Goal: Book appointment/travel/reservation

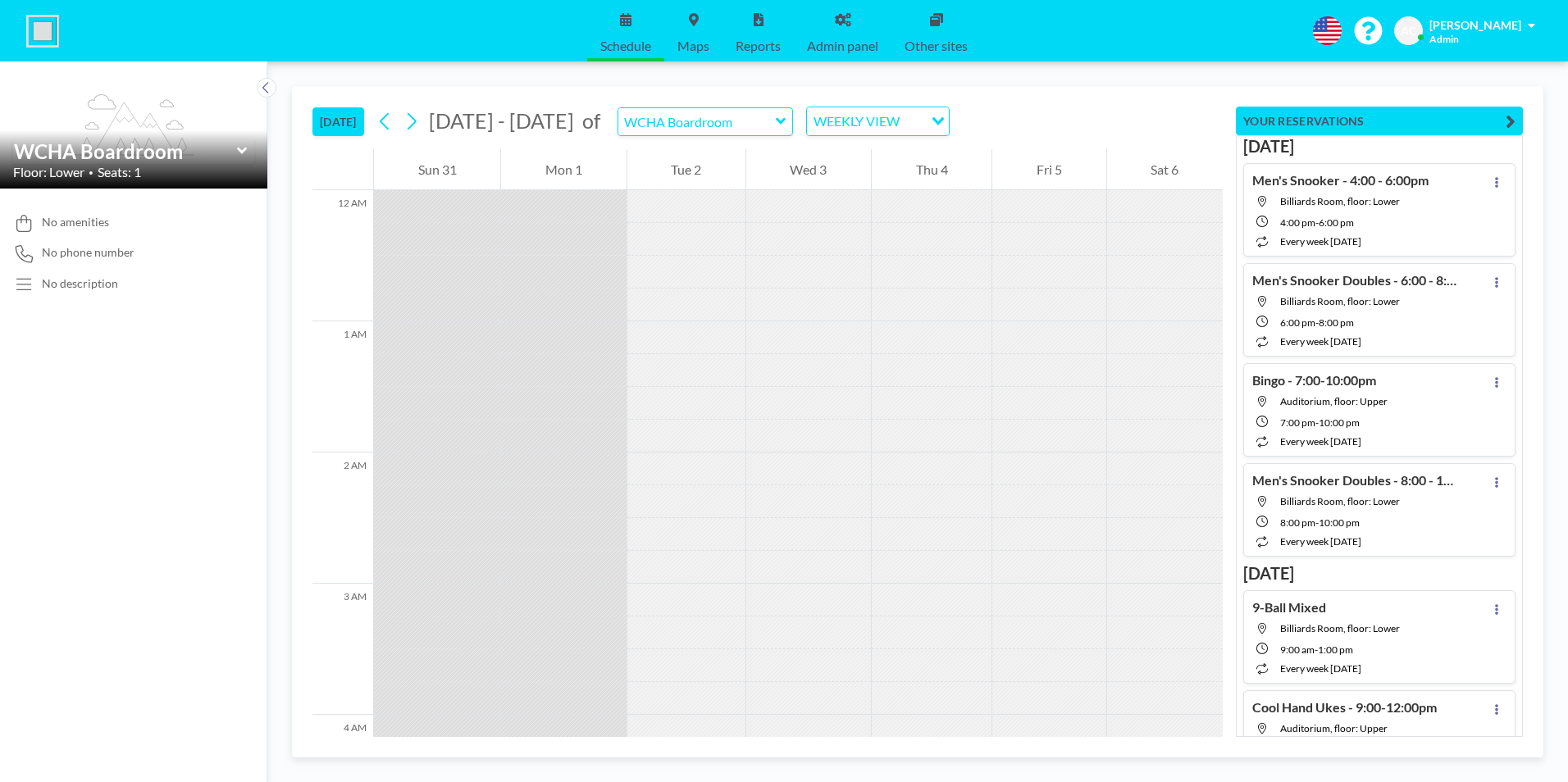
scroll to position [2066, 0]
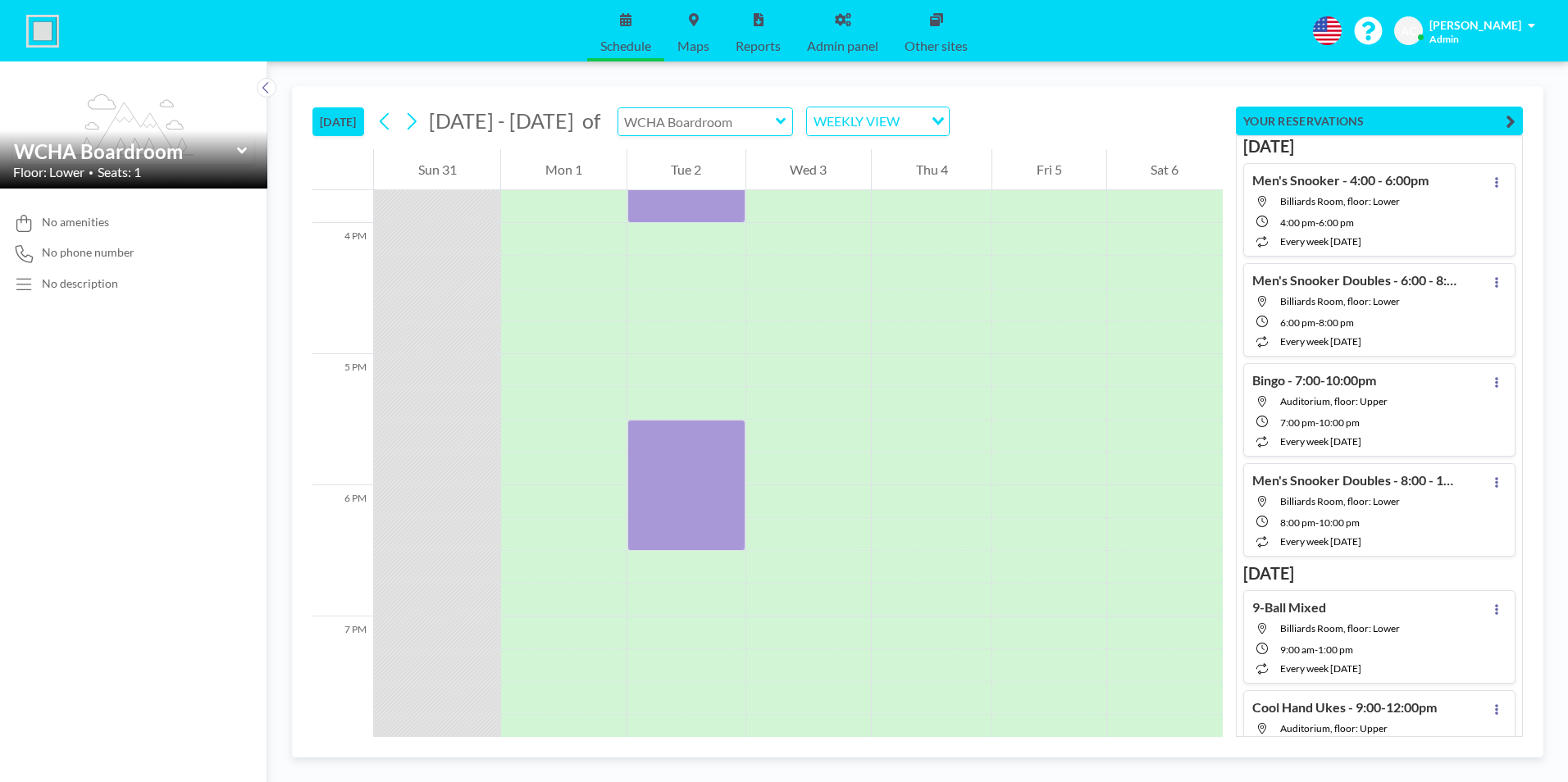
click at [683, 122] on input "text" at bounding box center [696, 122] width 157 height 27
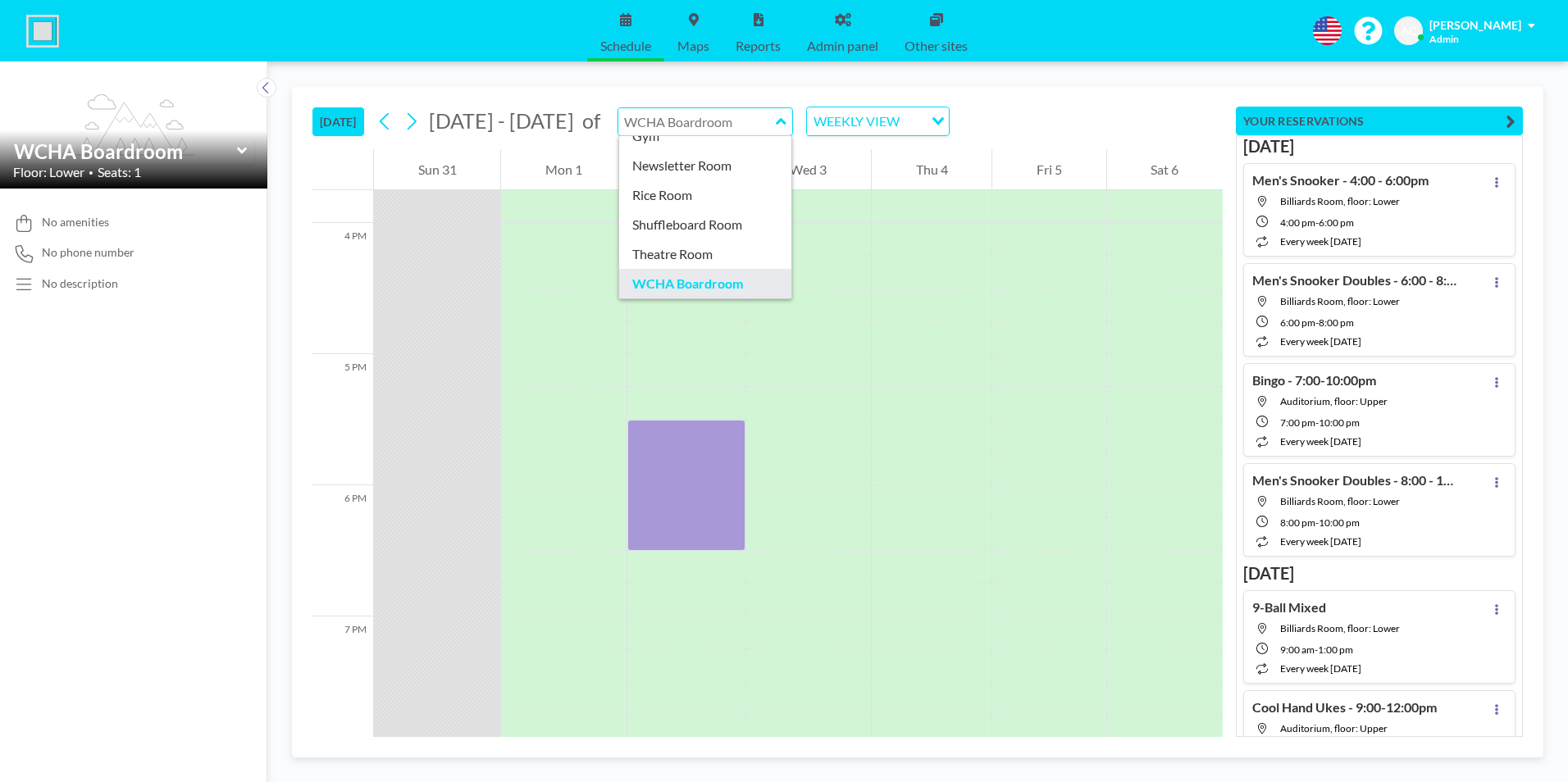
scroll to position [197, 0]
type input "Rice Room"
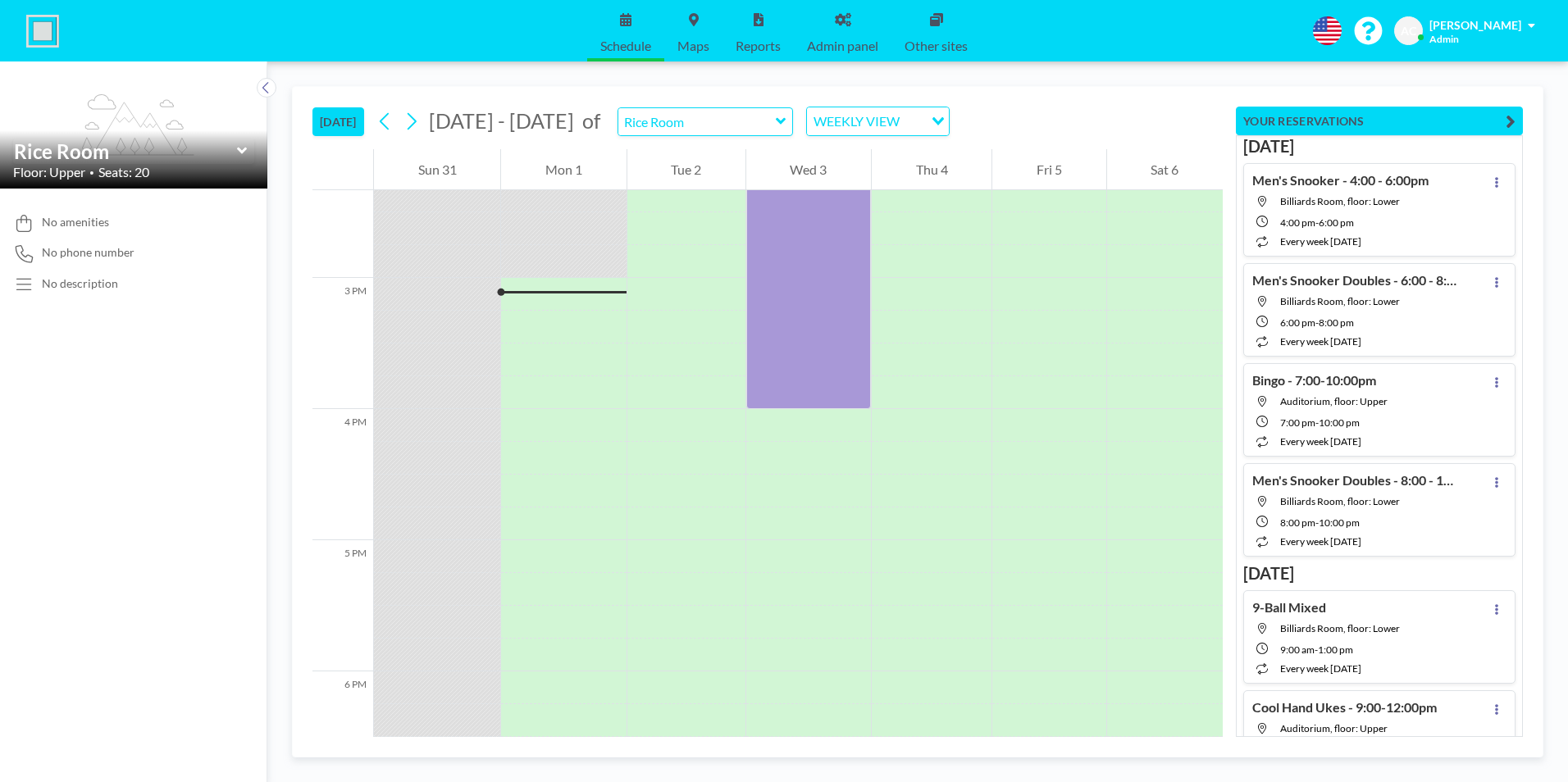
scroll to position [1935, 0]
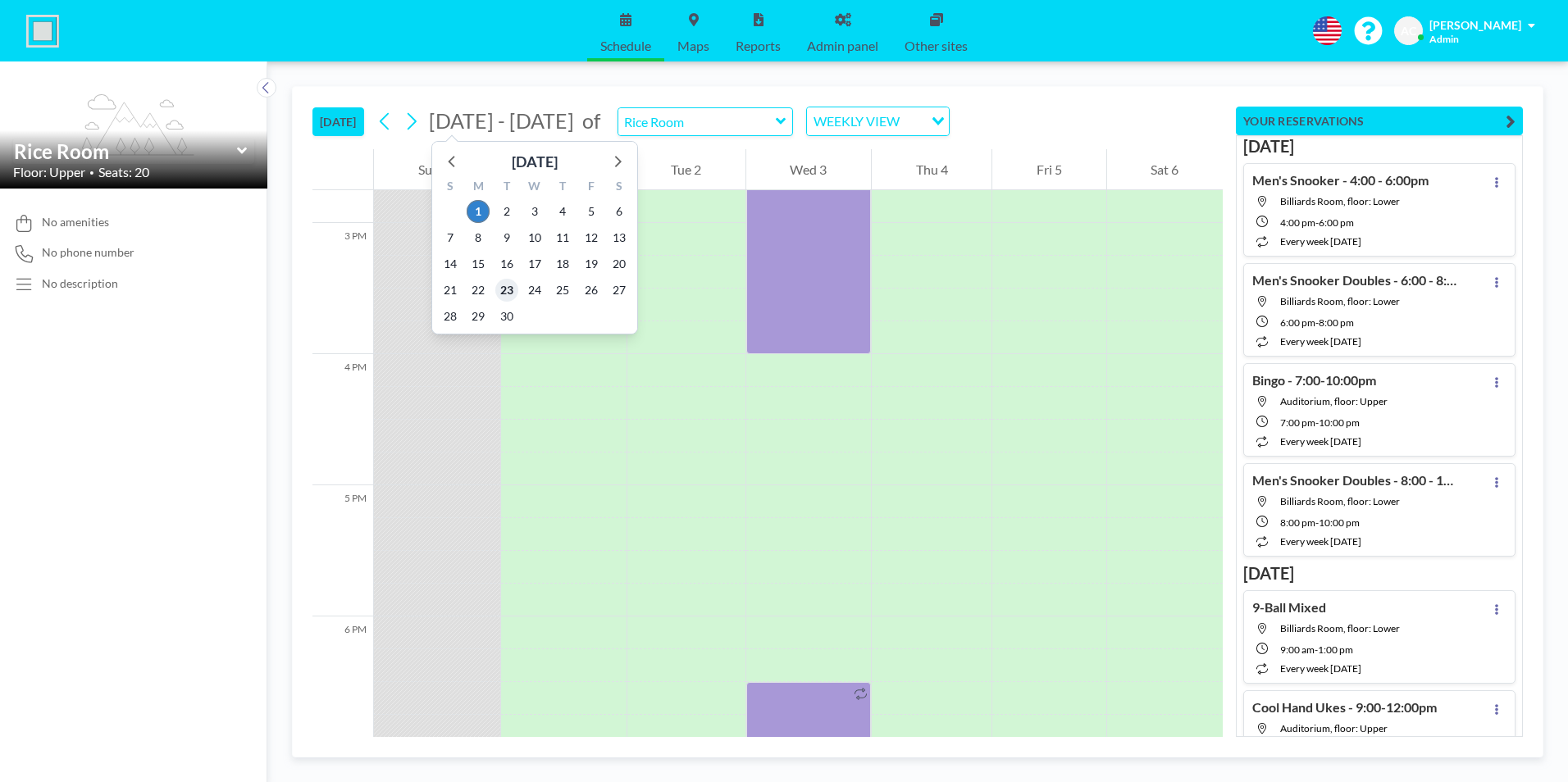
click at [503, 291] on span "23" at bounding box center [507, 290] width 23 height 23
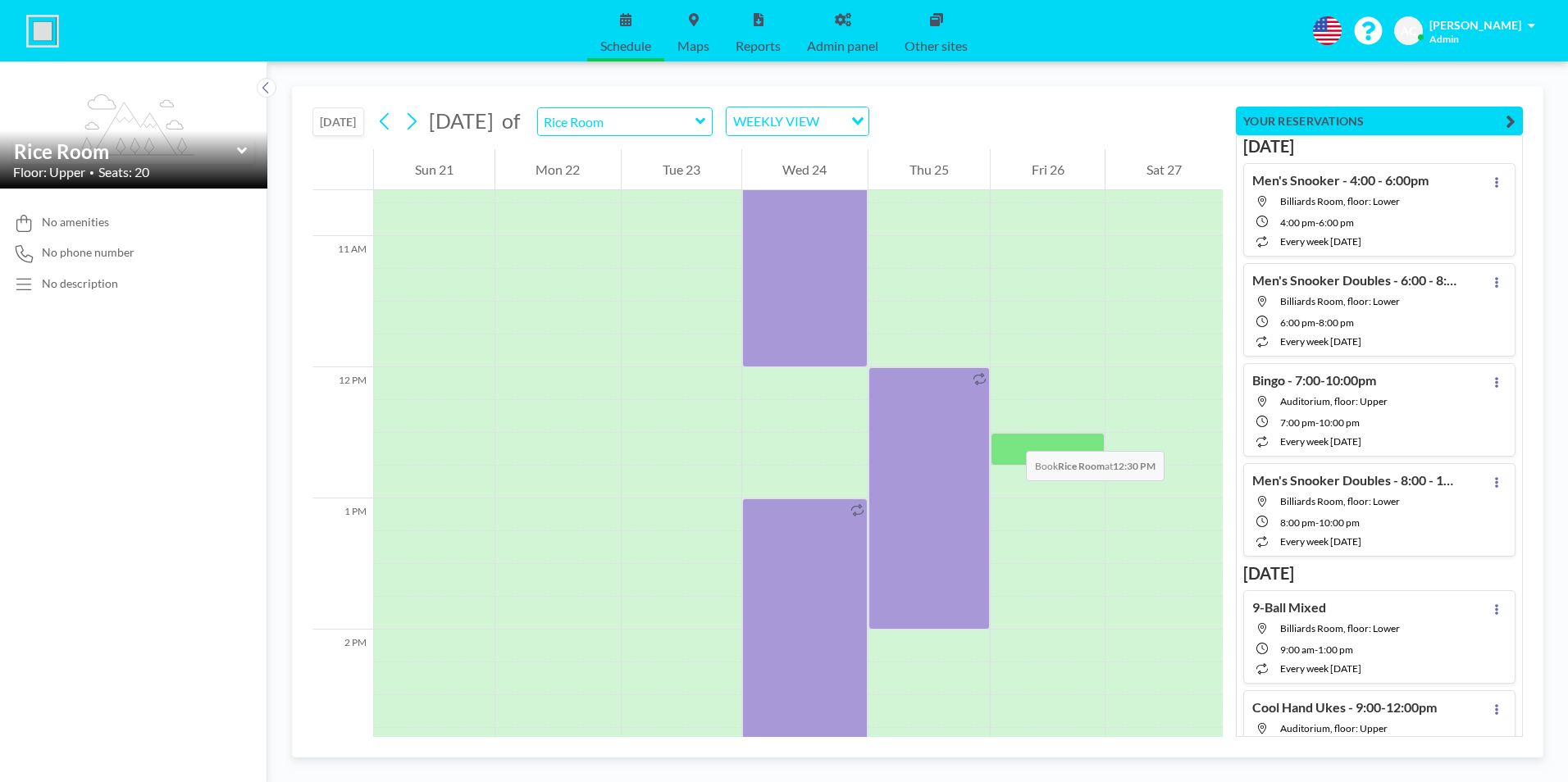
scroll to position [1426, 0]
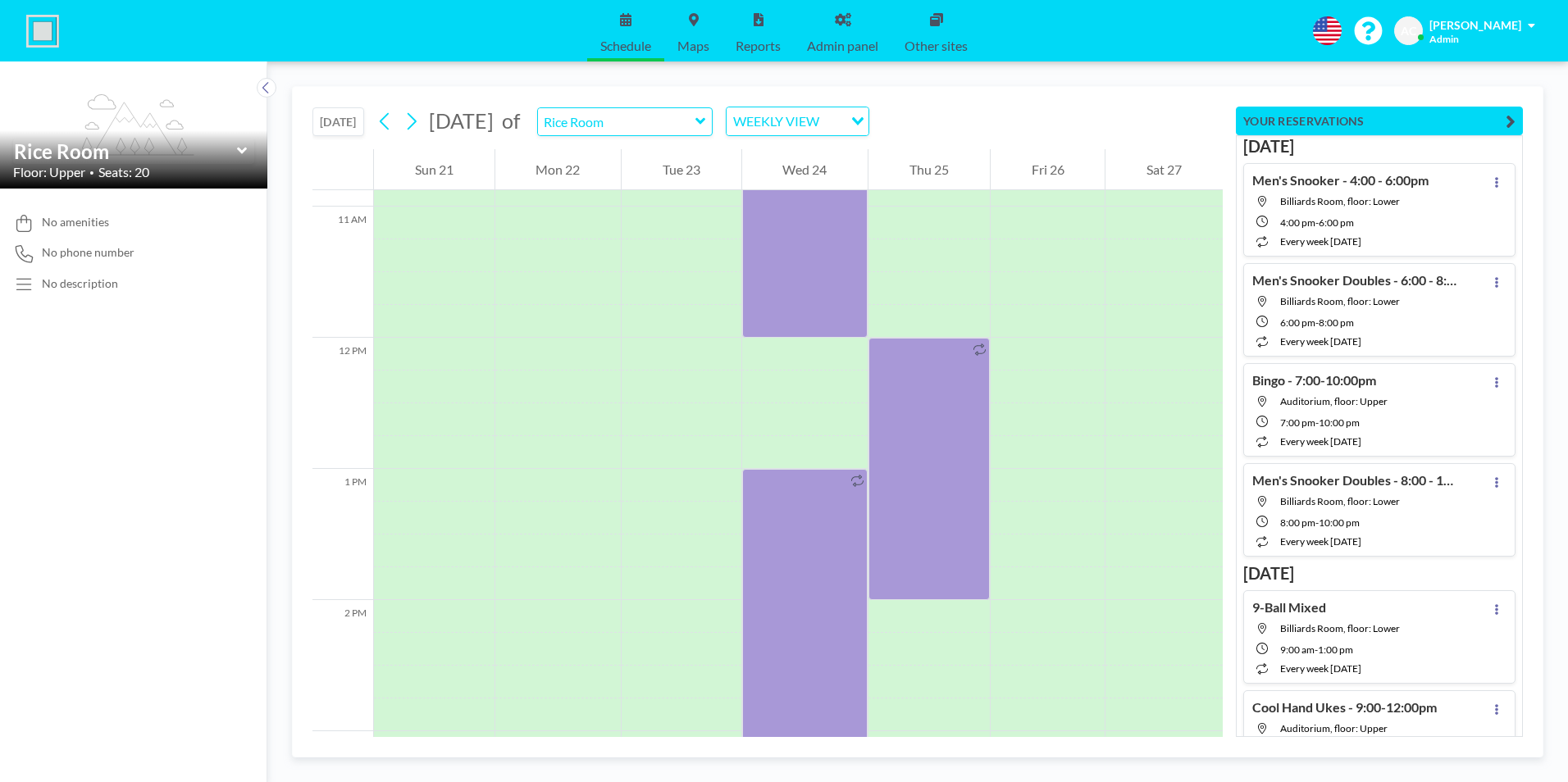
click at [842, 122] on input "Search for option" at bounding box center [832, 121] width 17 height 21
click at [891, 146] on li "DAILY VIEW" at bounding box center [882, 150] width 140 height 24
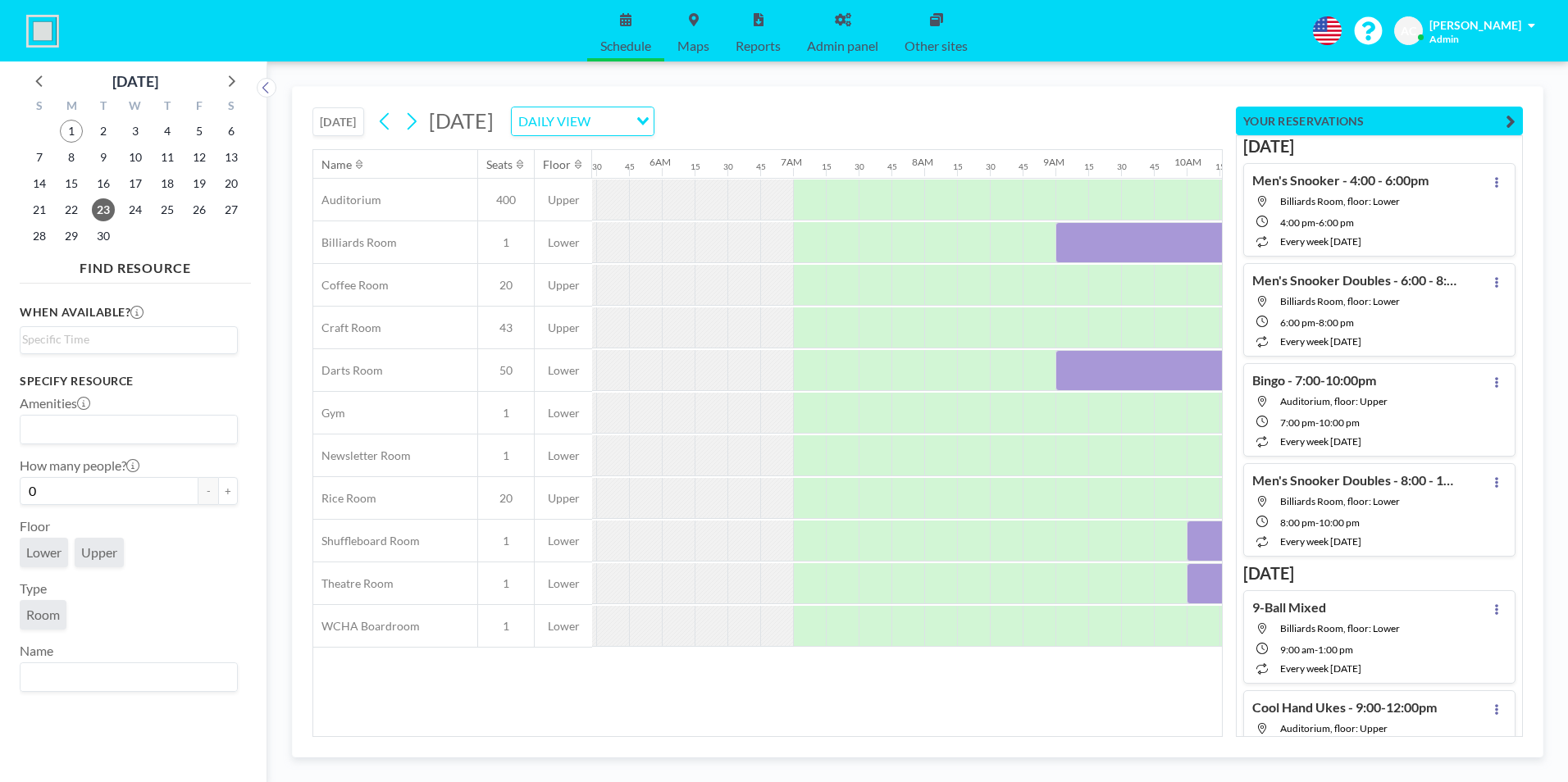
scroll to position [0, 1508]
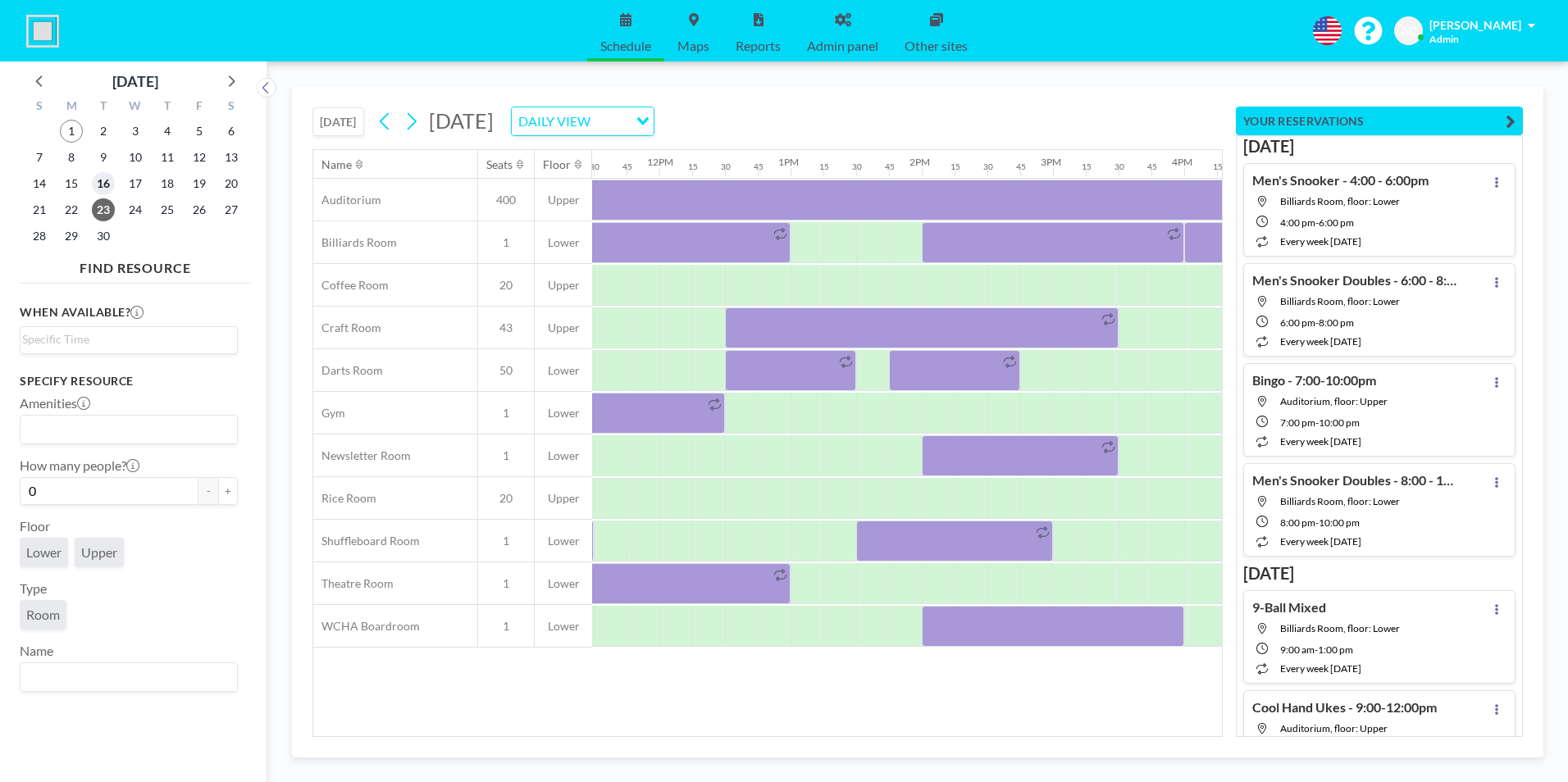
click at [105, 179] on span "16" at bounding box center [103, 184] width 23 height 23
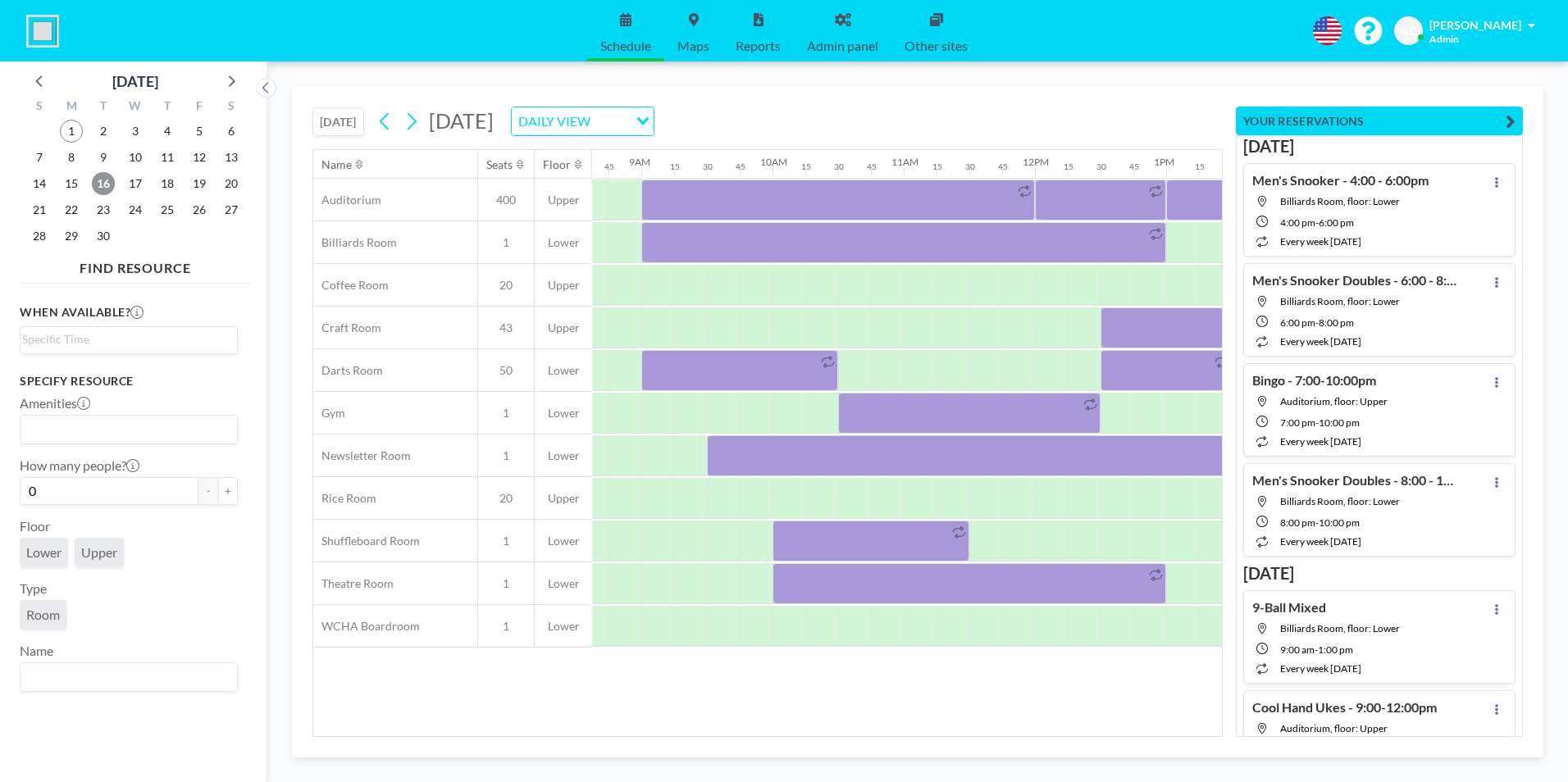
scroll to position [0, 1077]
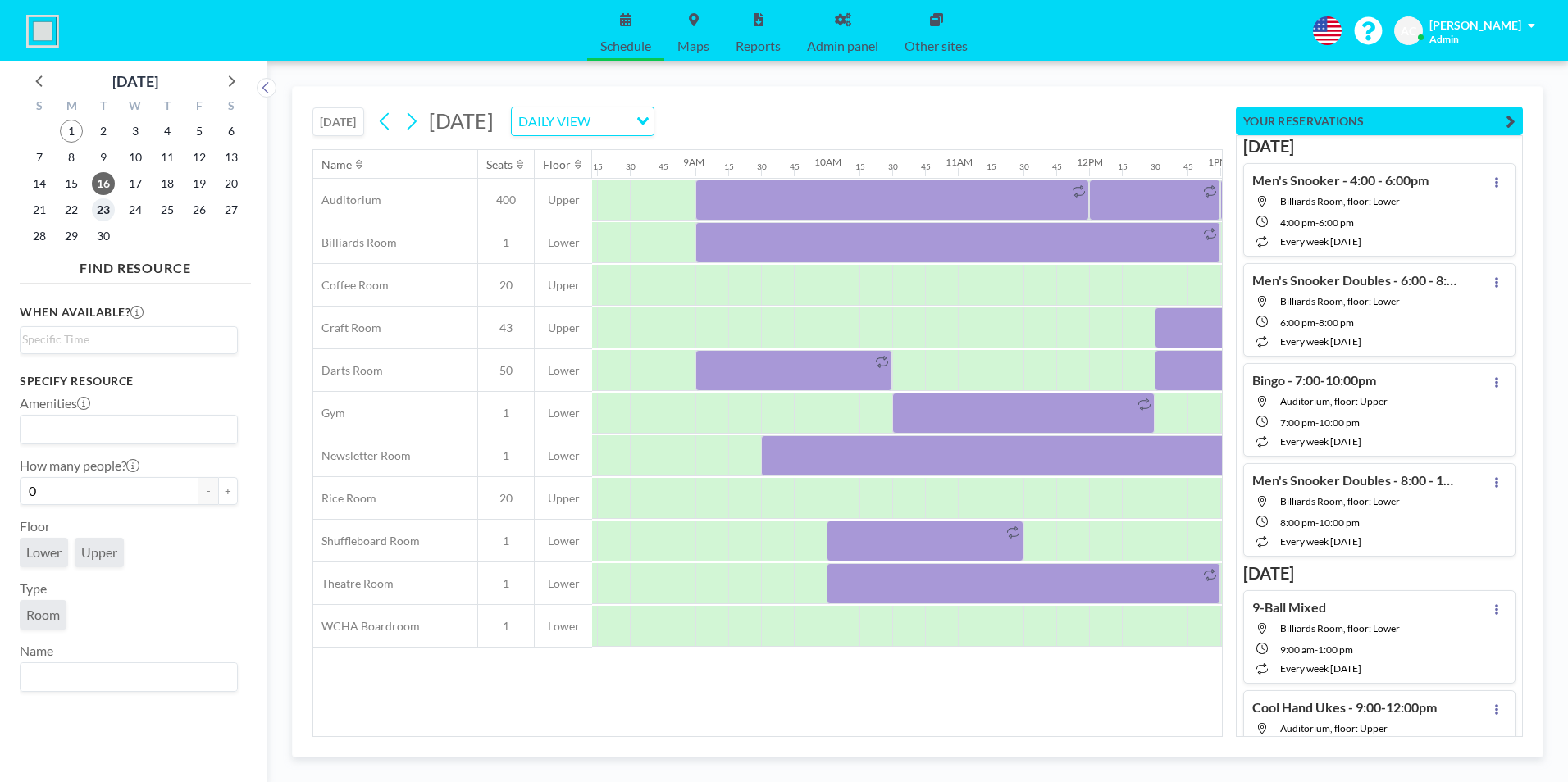
click at [105, 211] on span "23" at bounding box center [103, 209] width 23 height 23
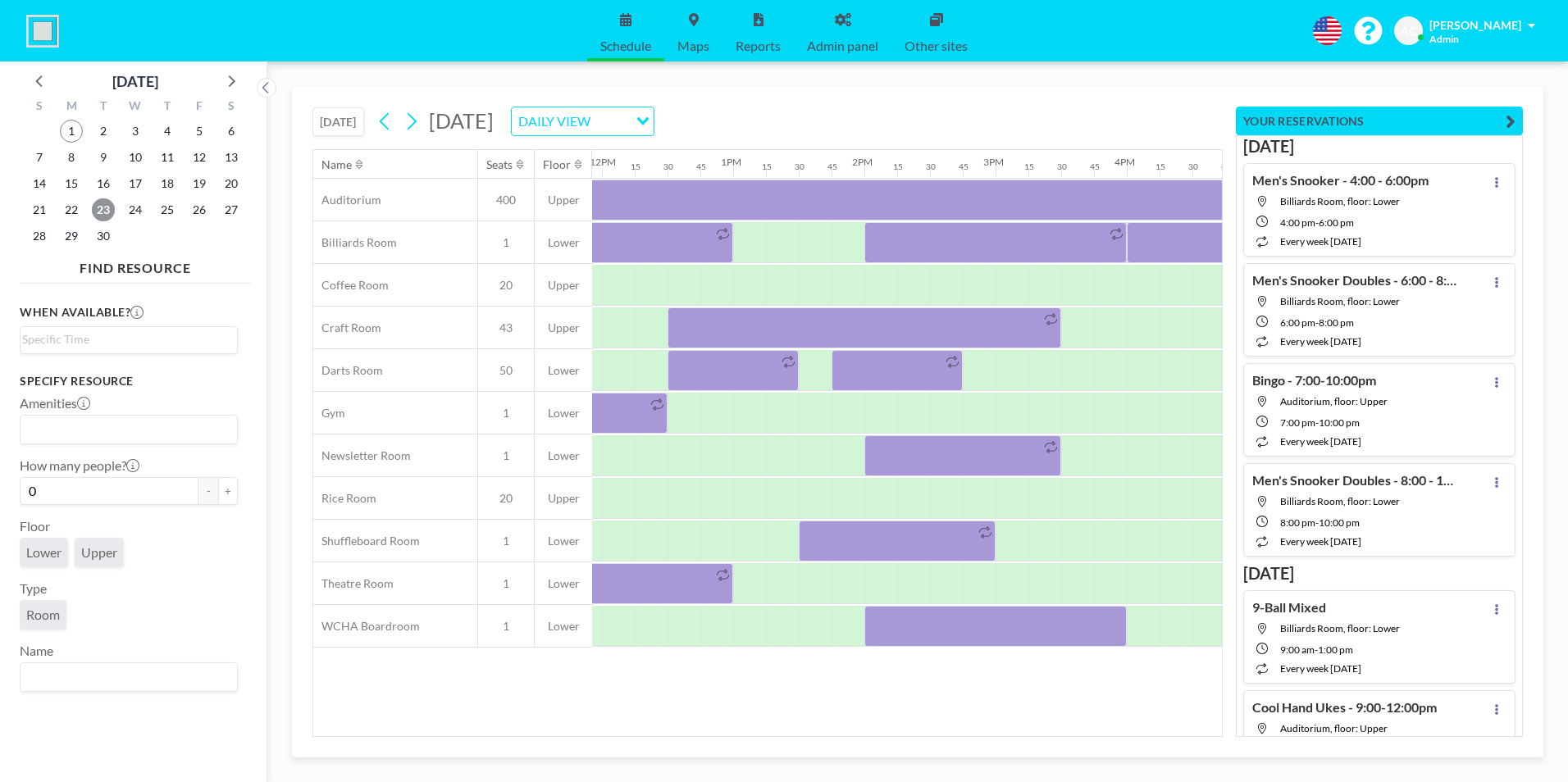
scroll to position [0, 1571]
click at [106, 186] on span "16" at bounding box center [103, 184] width 23 height 23
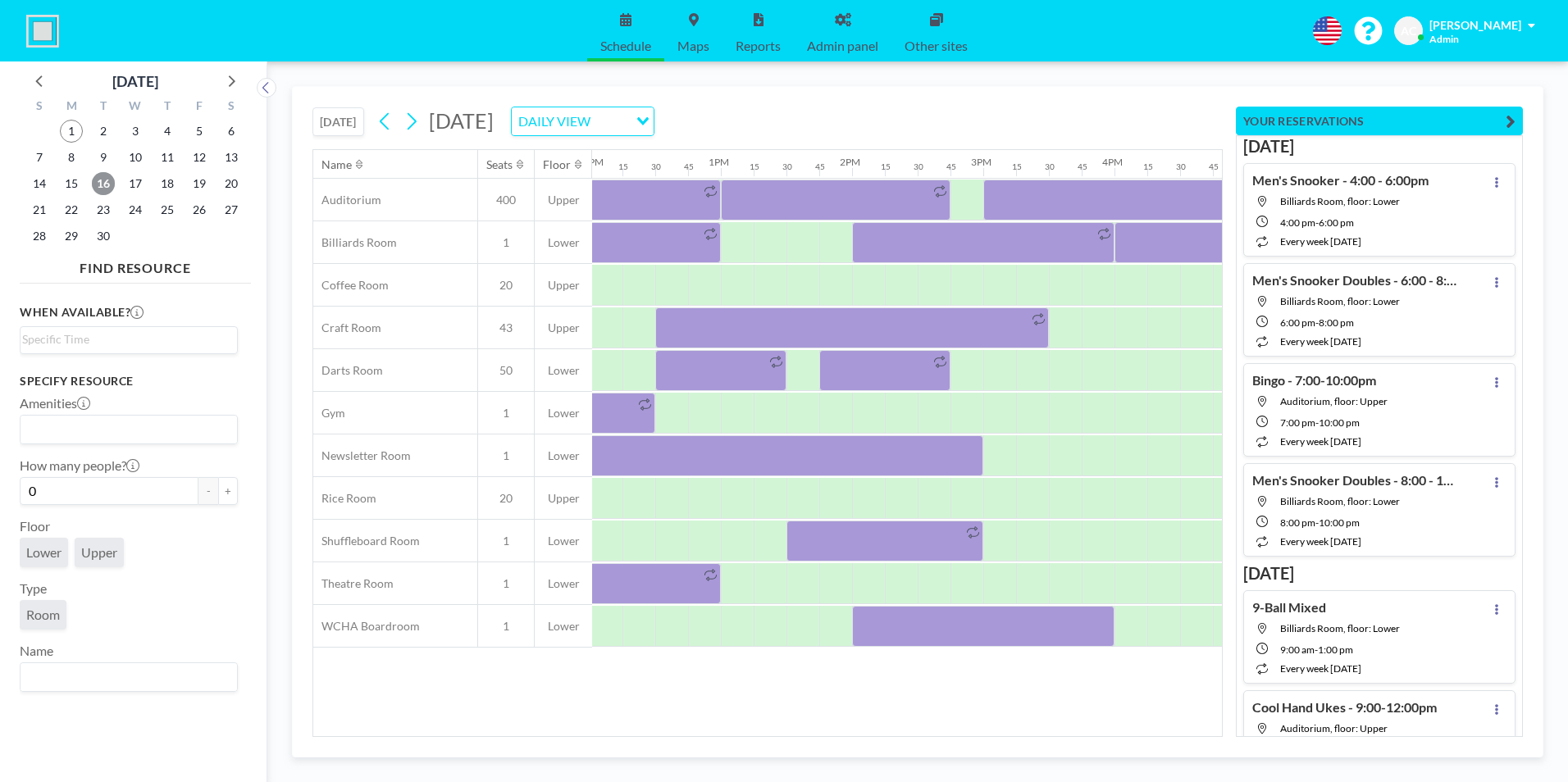
scroll to position [0, 1596]
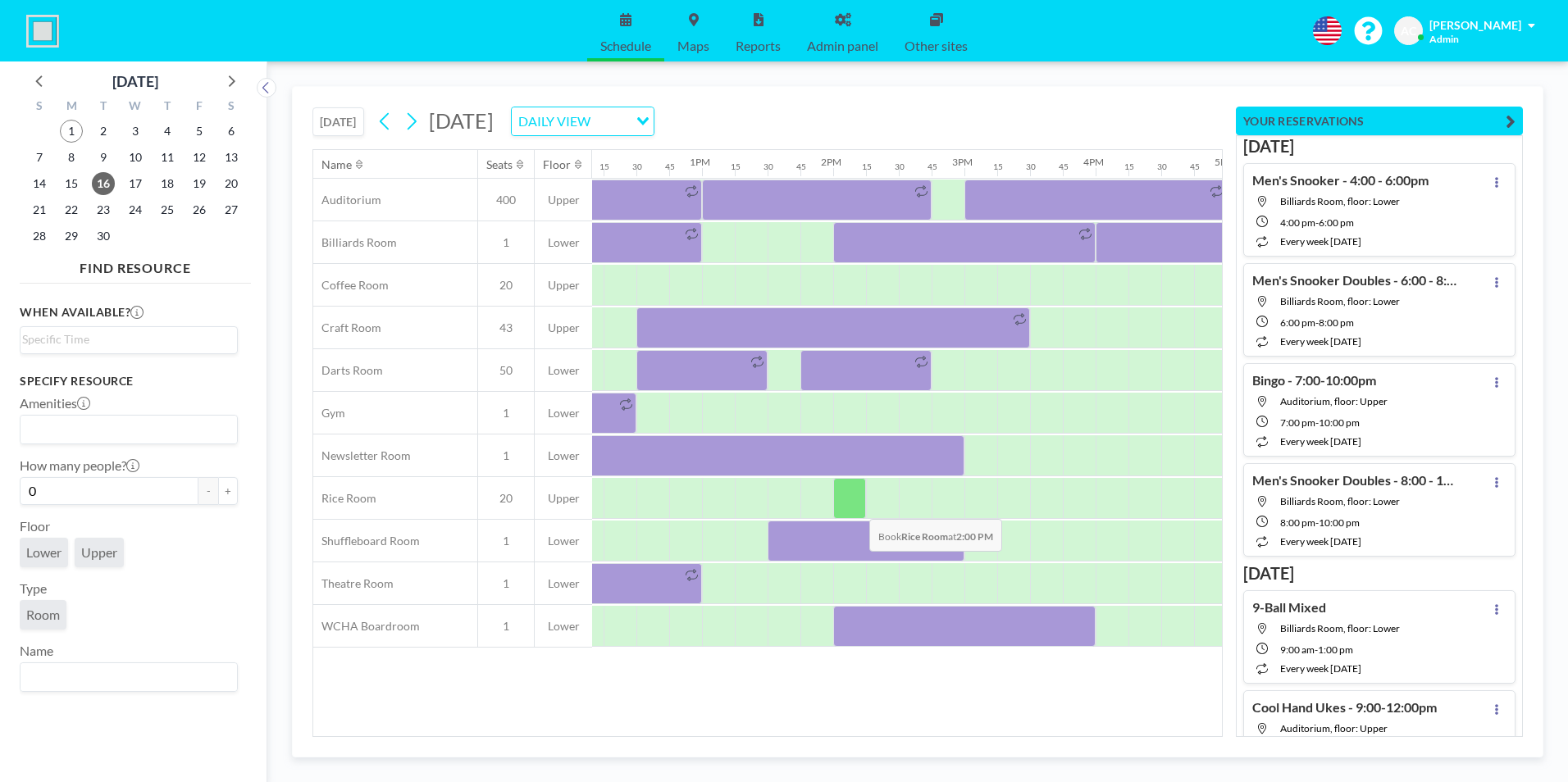
click at [858, 502] on div at bounding box center [849, 498] width 33 height 41
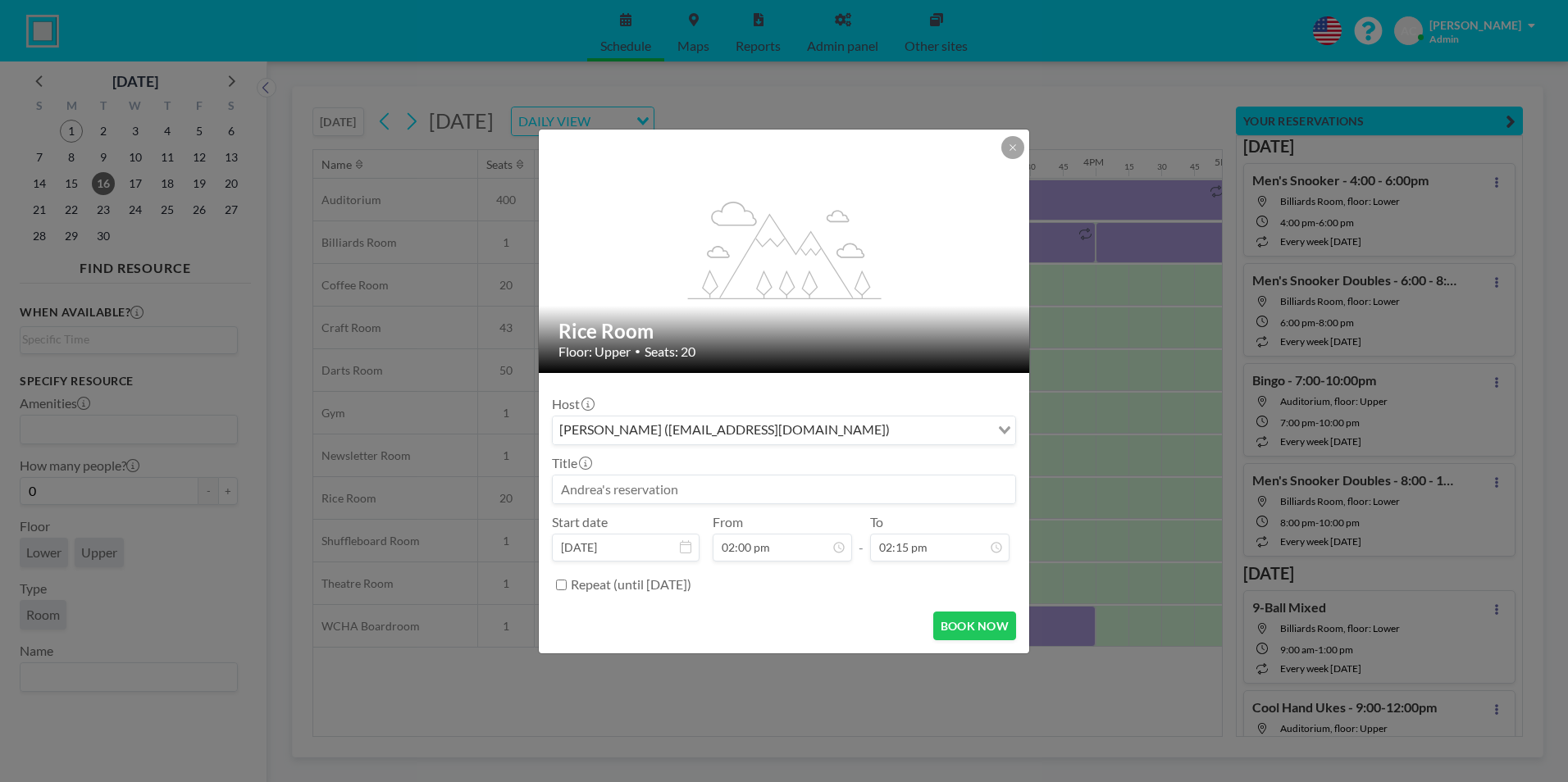
click at [753, 486] on input at bounding box center [784, 489] width 463 height 28
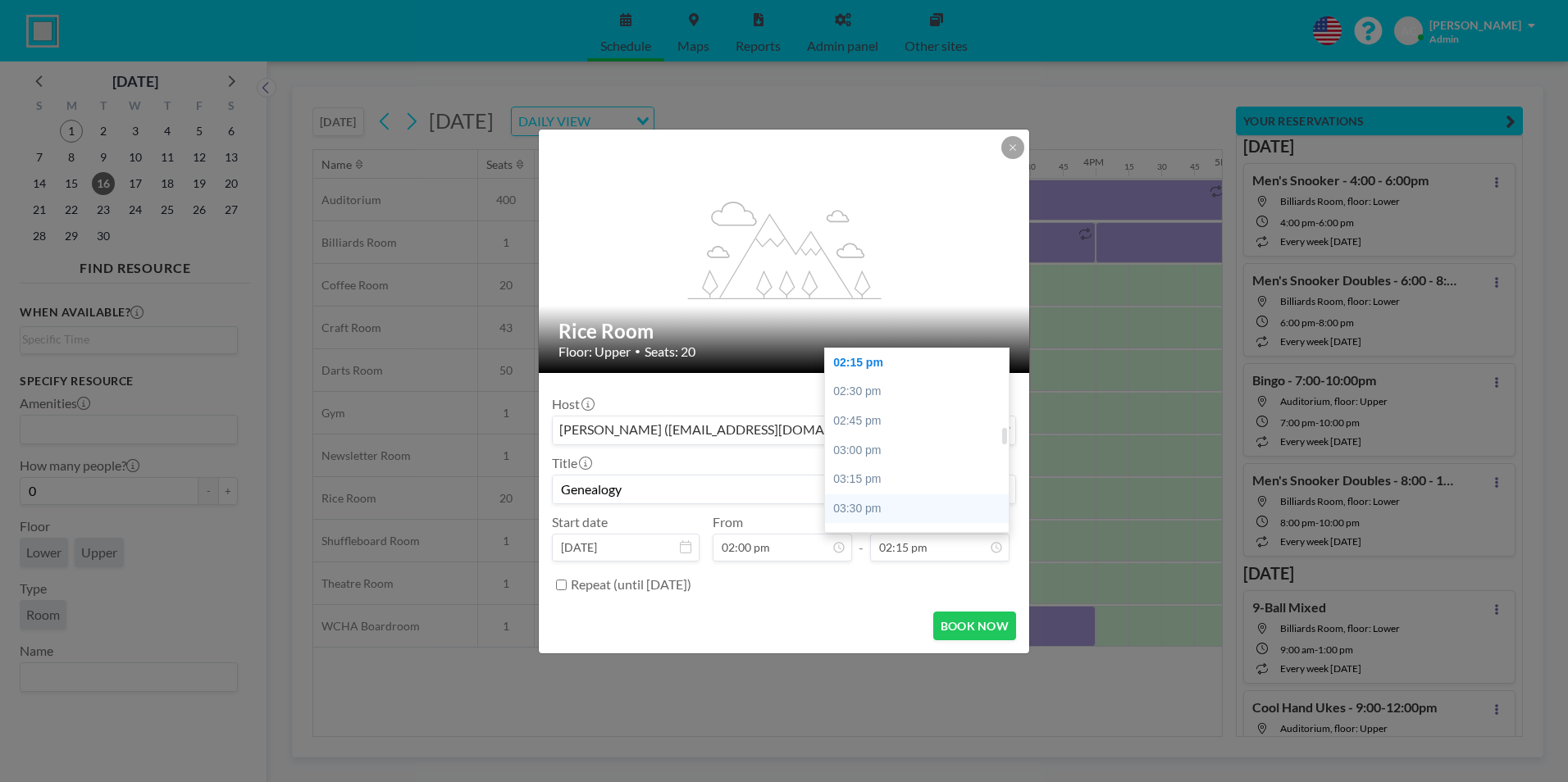
type input "Genealogy"
click at [889, 507] on div "03:30 pm" at bounding box center [921, 509] width 192 height 30
type input "03:30 pm"
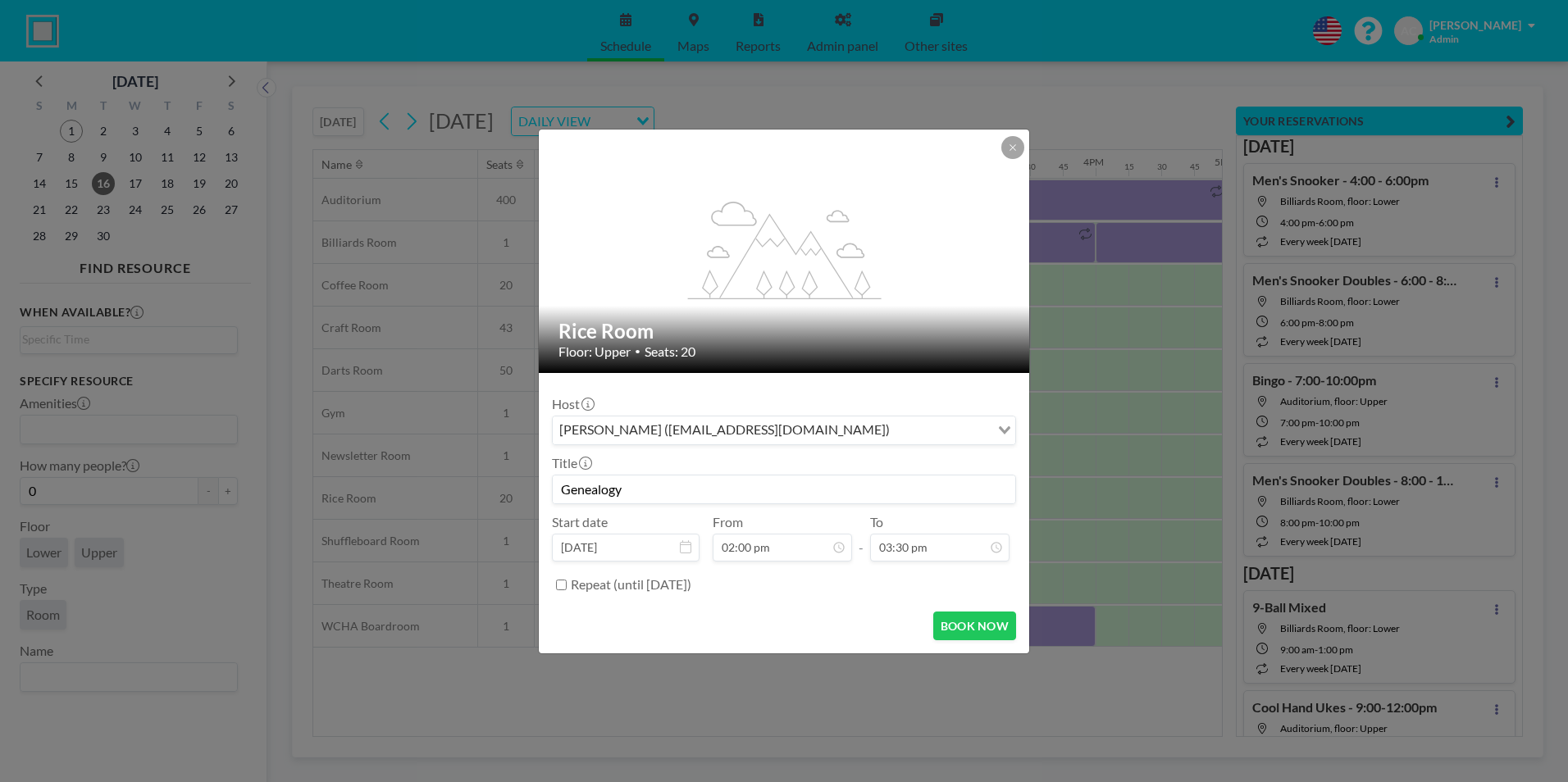
click at [709, 494] on input "Genealogy" at bounding box center [784, 489] width 463 height 28
type input "Genealogy - 2:00-3:30pm"
click at [976, 626] on button "BOOK NOW" at bounding box center [974, 626] width 82 height 29
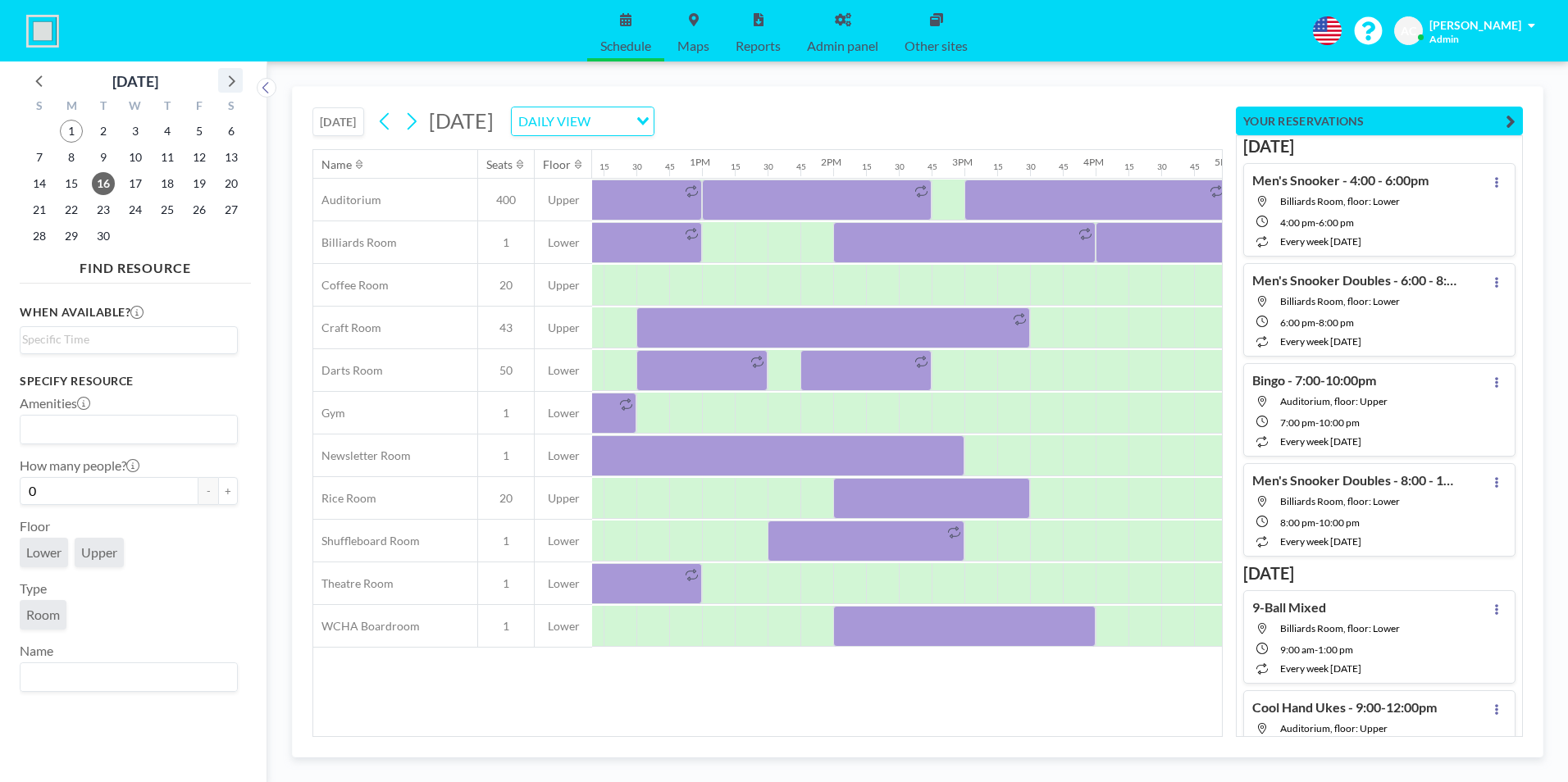
click at [232, 78] on icon at bounding box center [230, 80] width 21 height 21
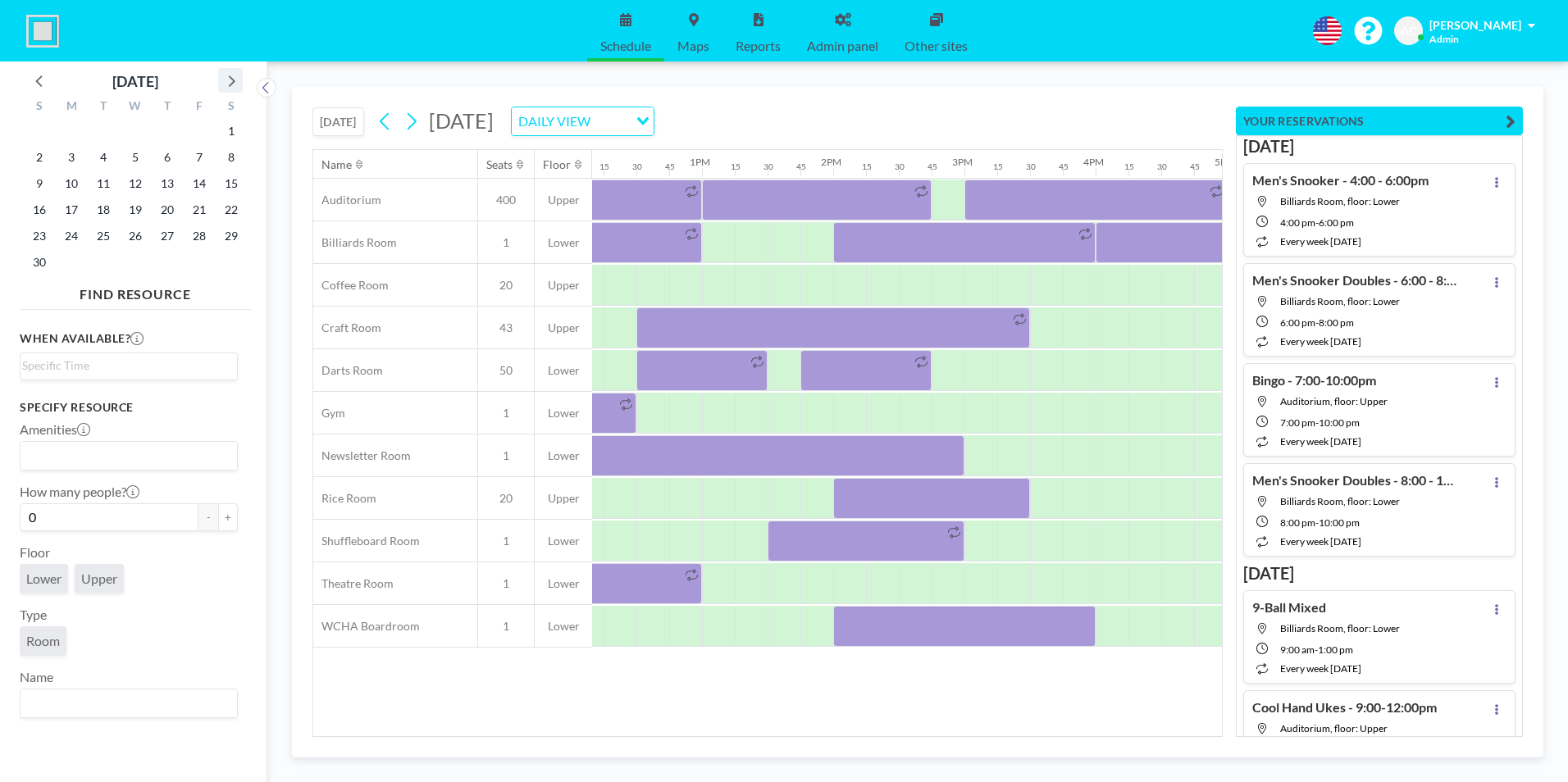
click at [232, 79] on icon at bounding box center [232, 82] width 7 height 12
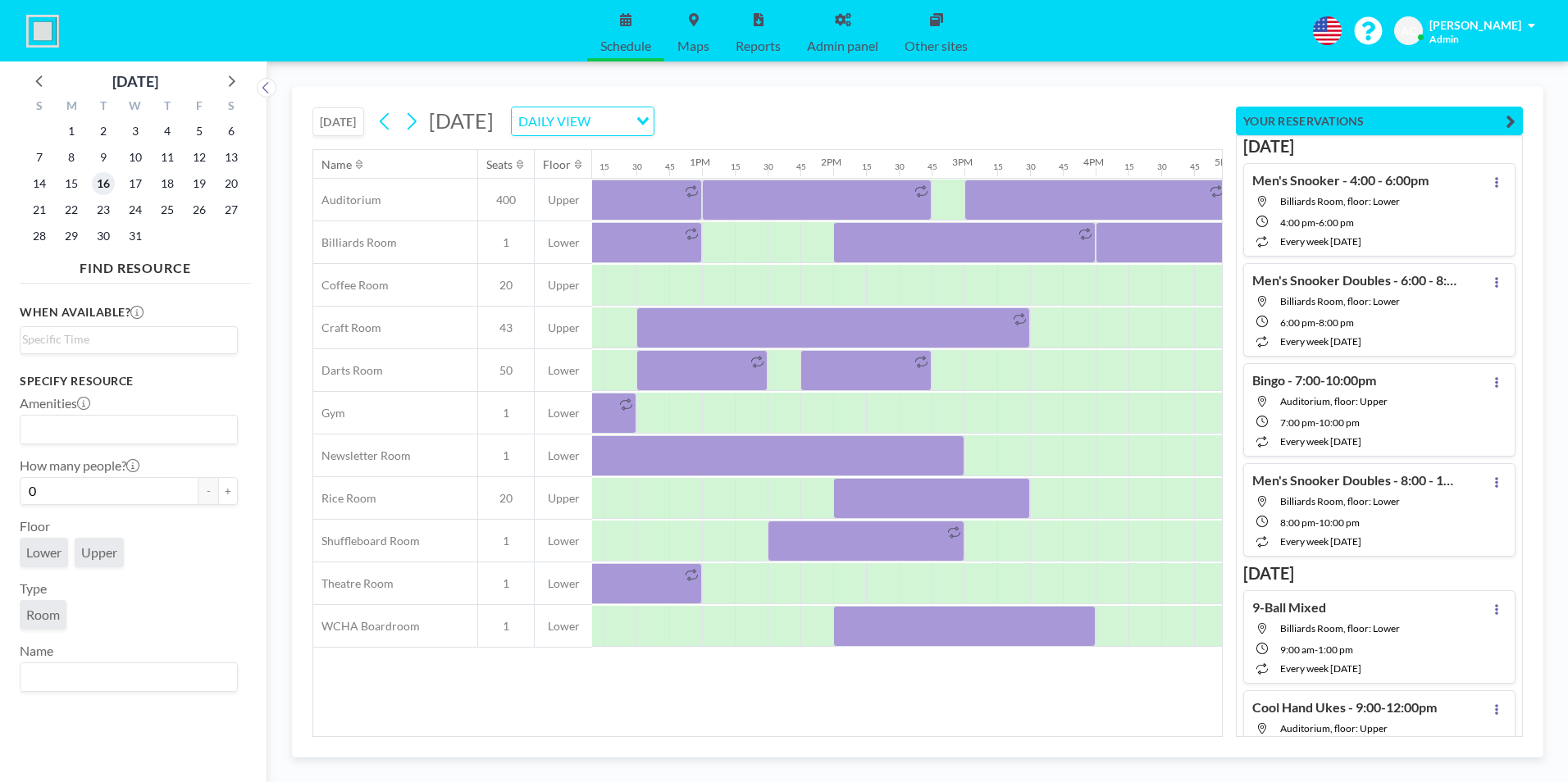
click at [105, 184] on span "16" at bounding box center [103, 184] width 23 height 23
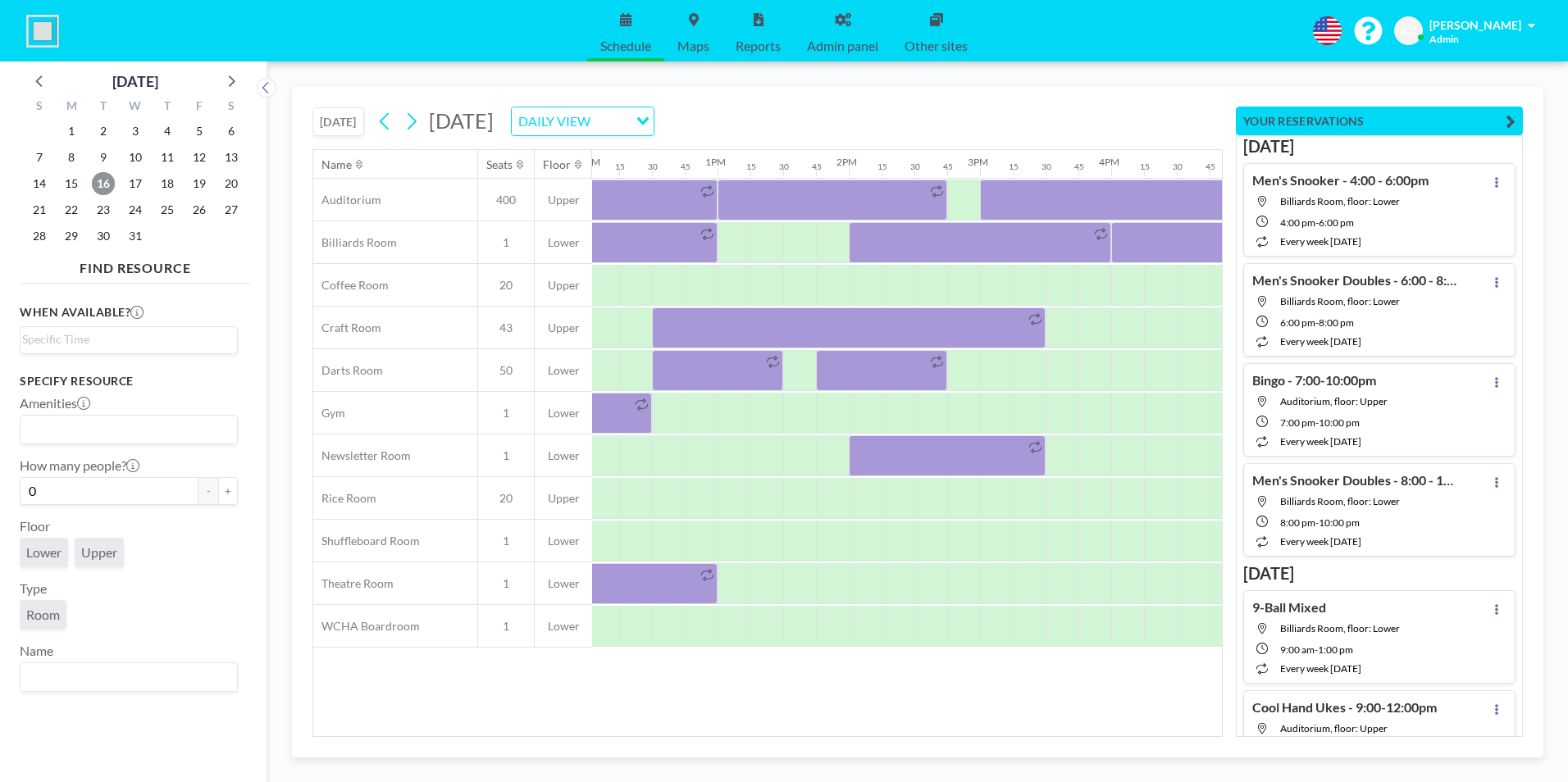
scroll to position [0, 1587]
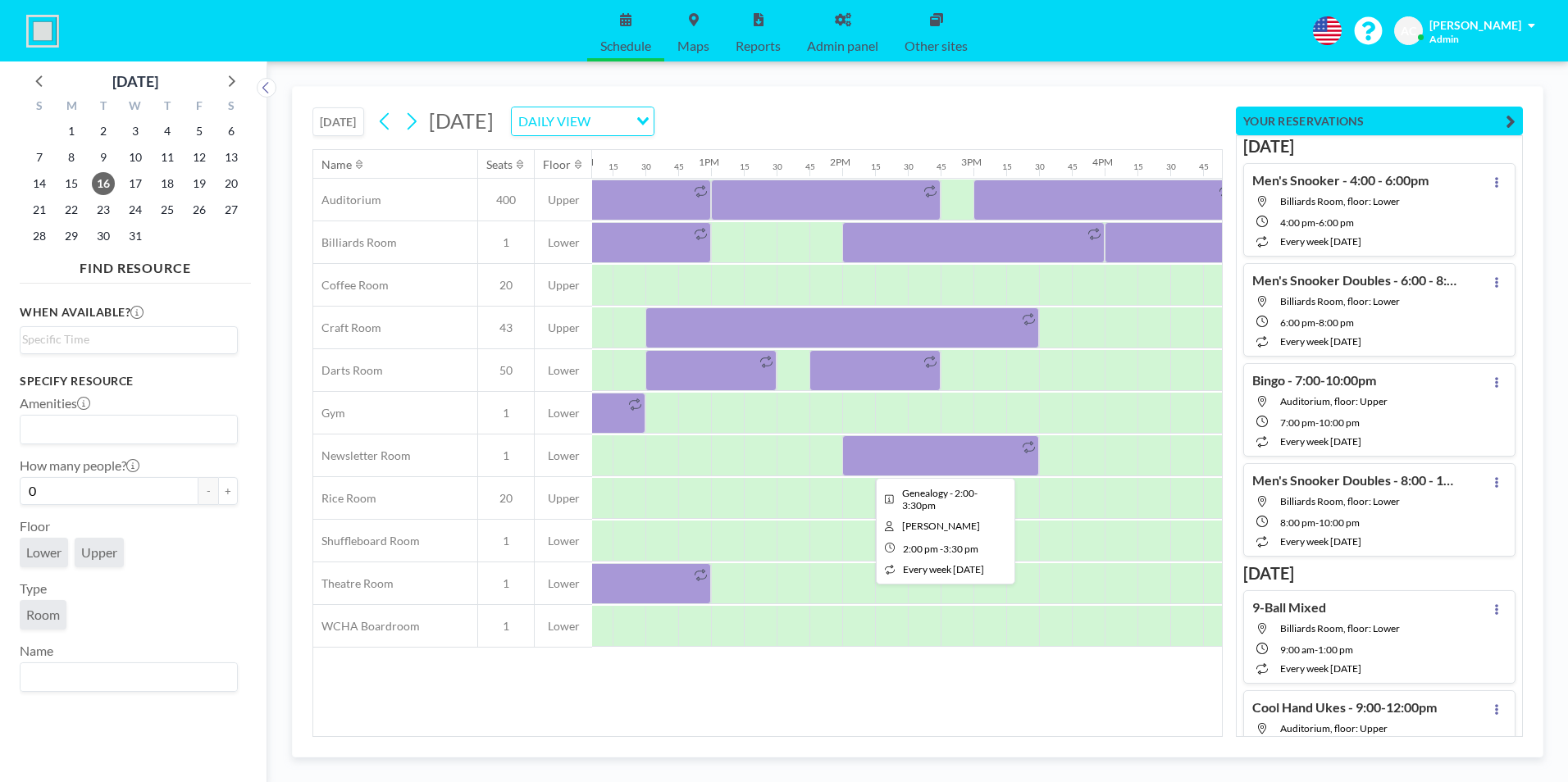
click at [912, 444] on div at bounding box center [940, 456] width 196 height 41
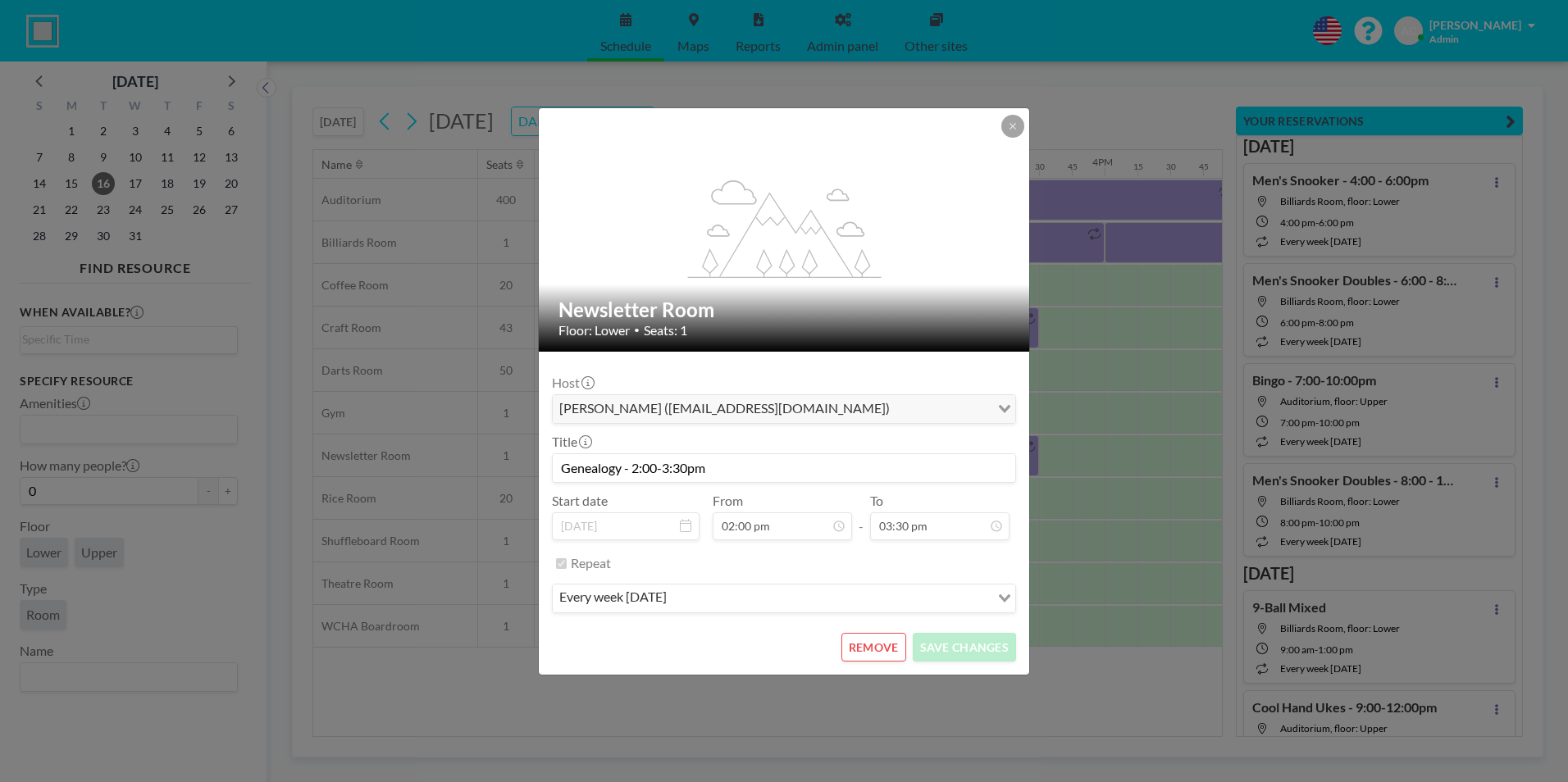
scroll to position [992, 0]
click at [874, 643] on button "REMOVE" at bounding box center [874, 648] width 65 height 29
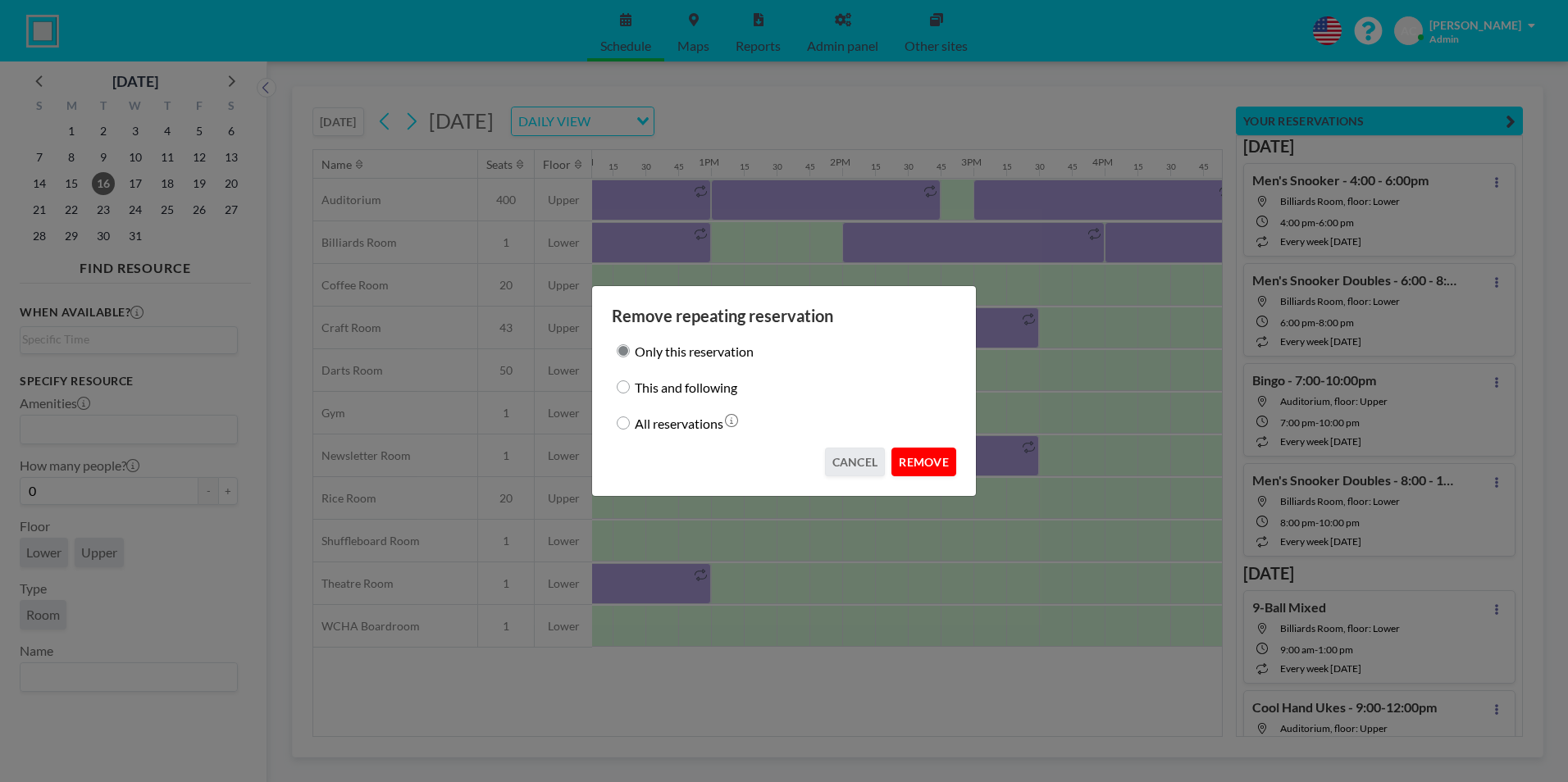
click at [929, 457] on button "REMOVE" at bounding box center [923, 462] width 65 height 29
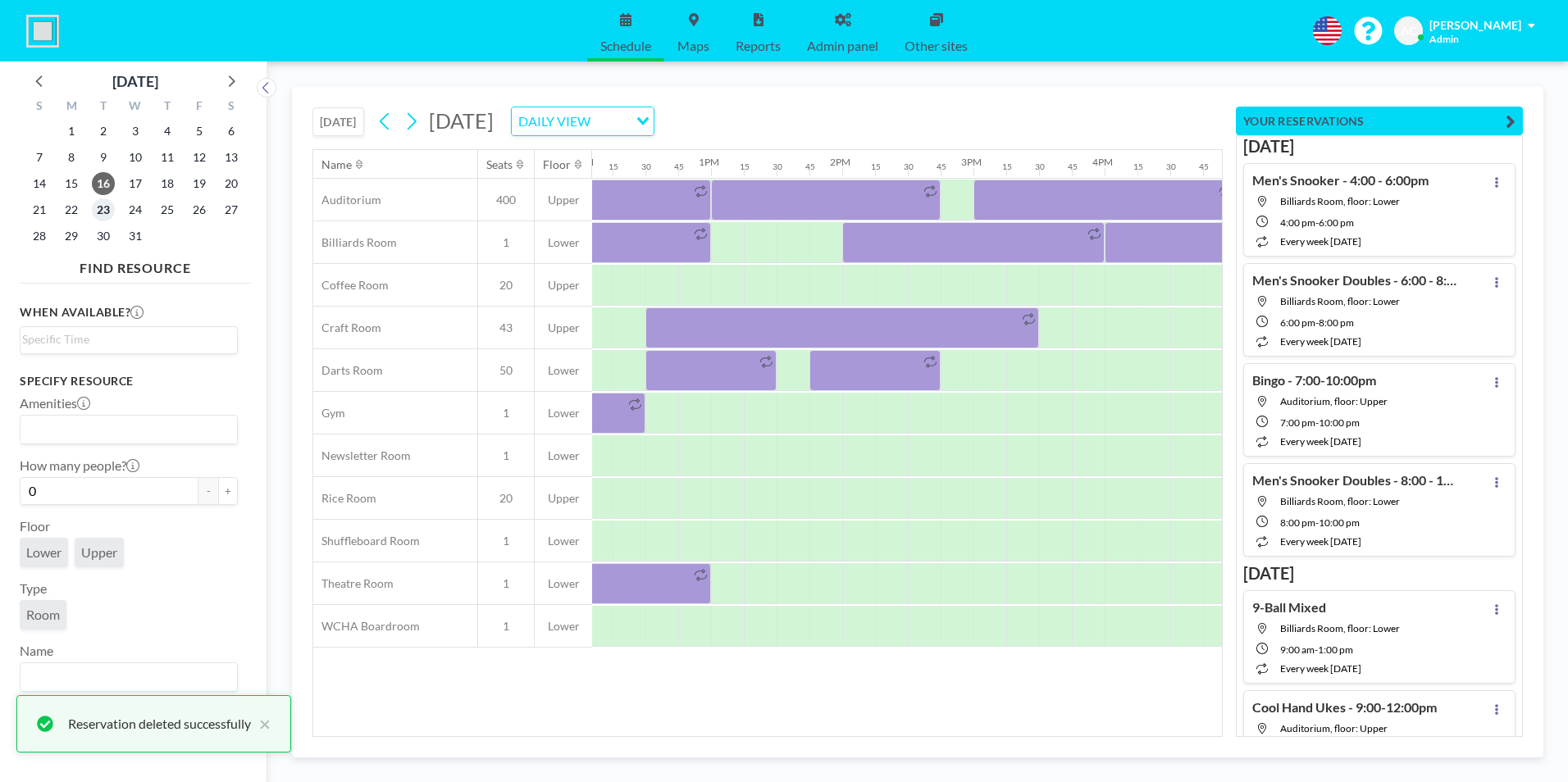
click at [103, 205] on span "23" at bounding box center [103, 209] width 23 height 23
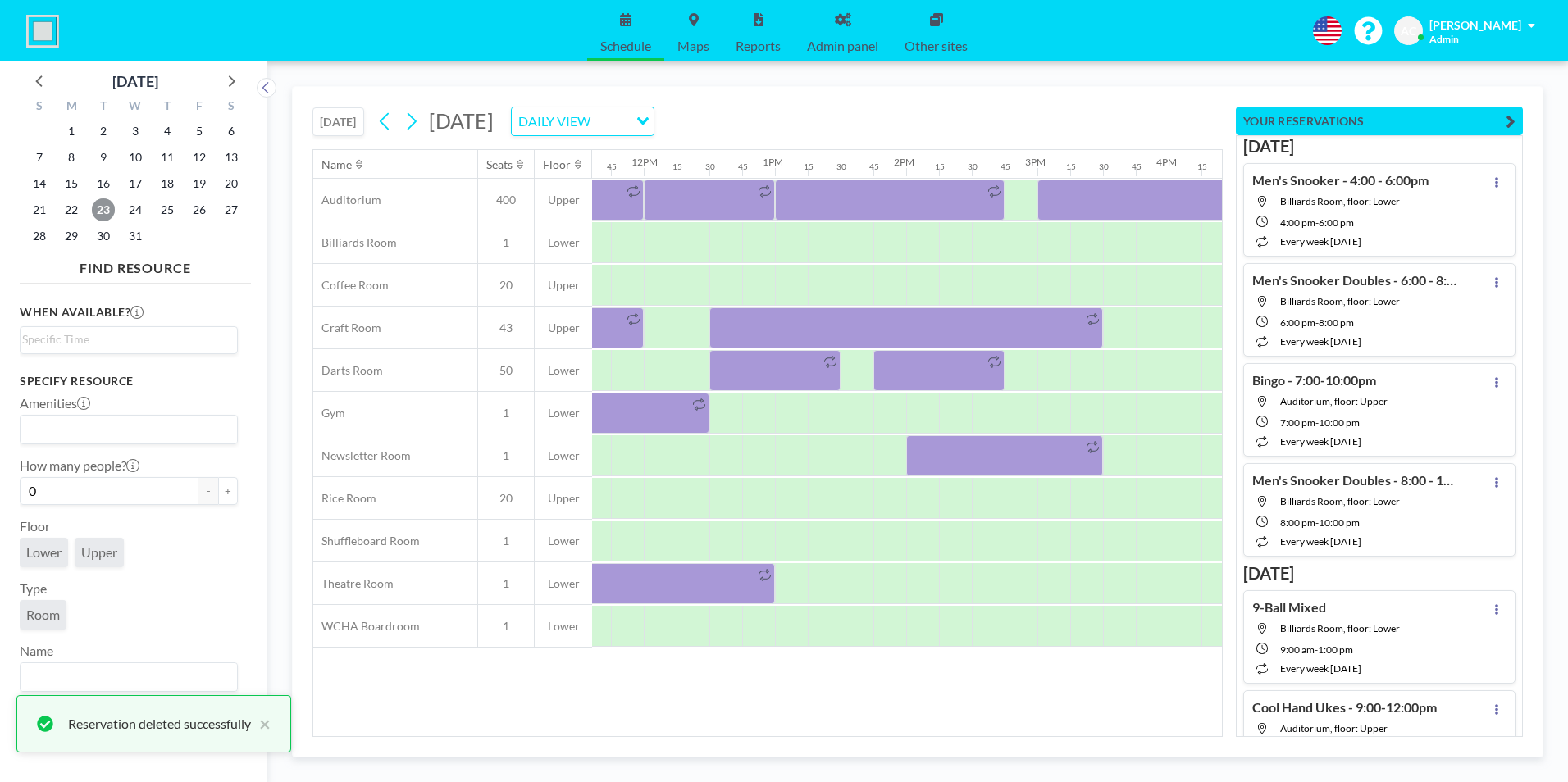
scroll to position [0, 1545]
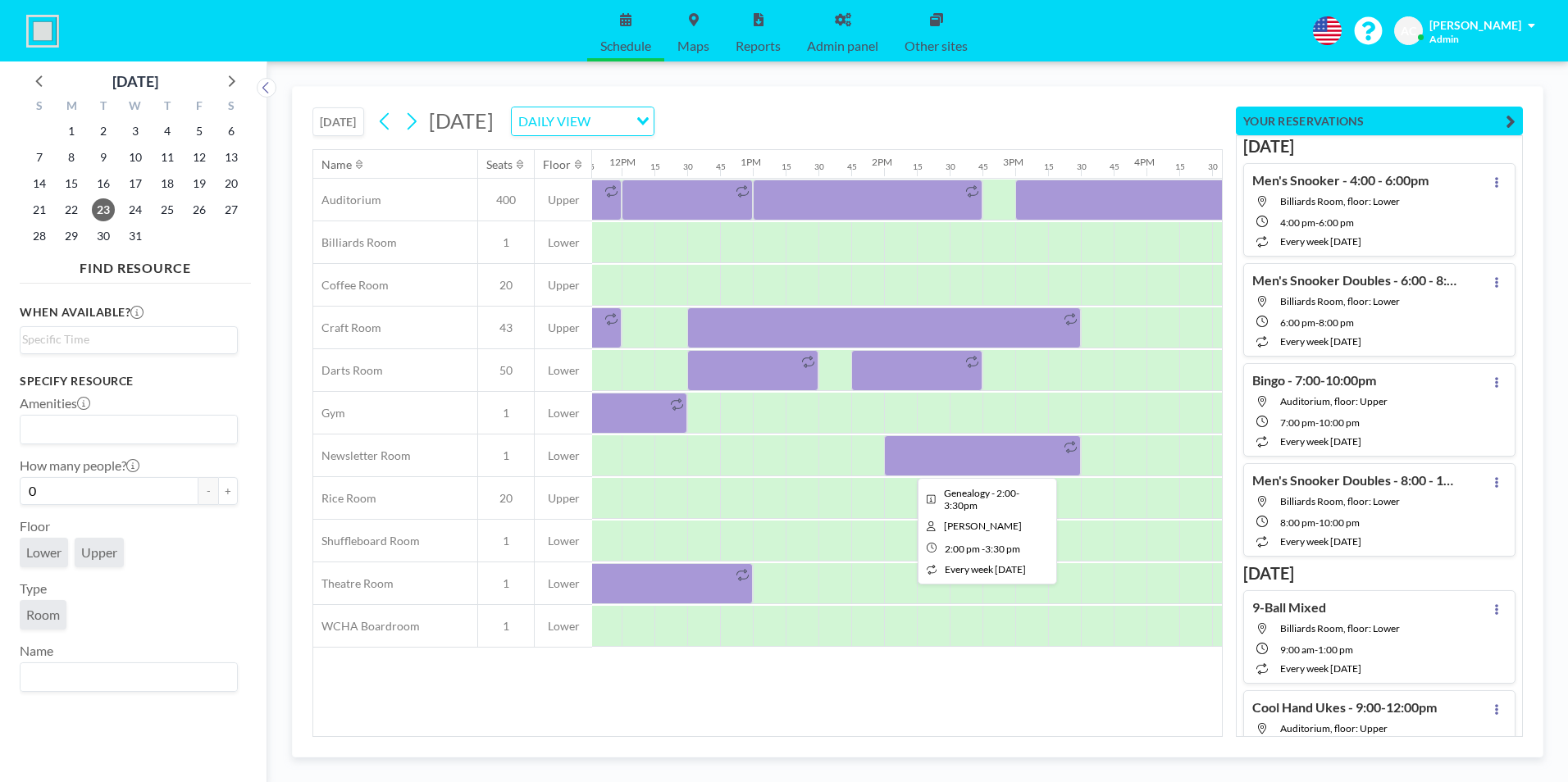
click at [946, 451] on div at bounding box center [982, 456] width 196 height 41
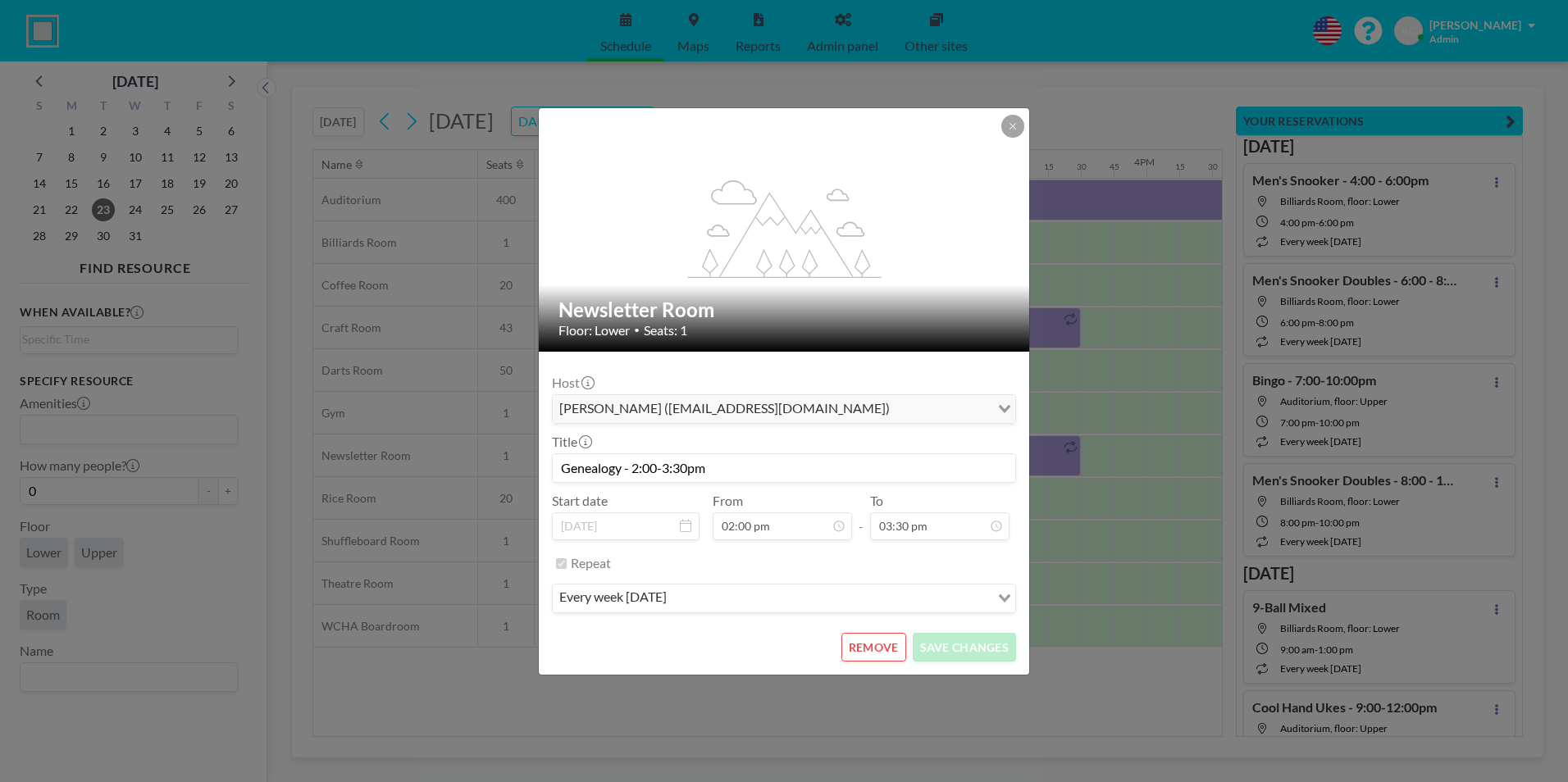
click at [866, 642] on button "REMOVE" at bounding box center [874, 648] width 65 height 29
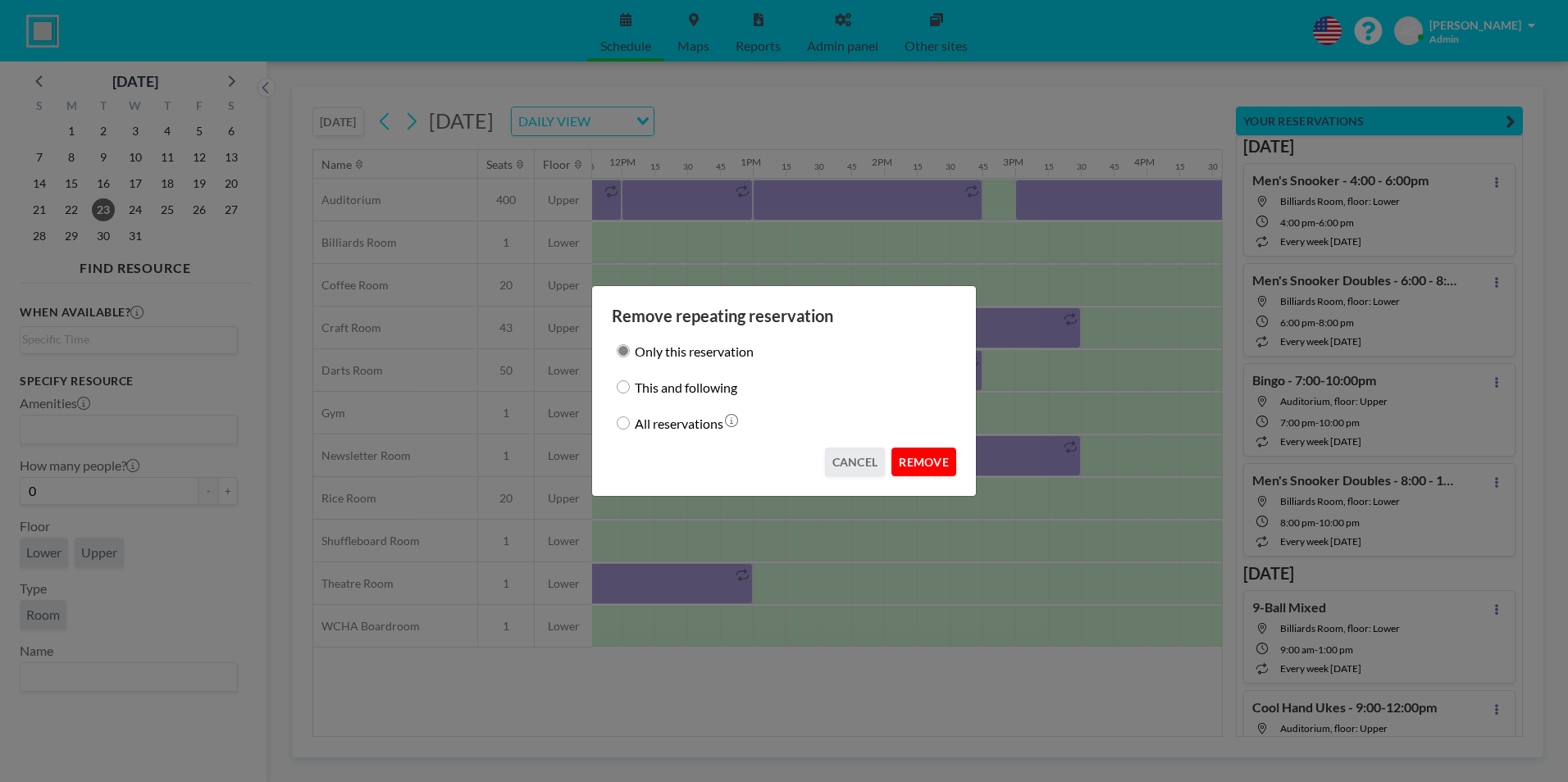
click at [928, 451] on button "REMOVE" at bounding box center [923, 462] width 65 height 29
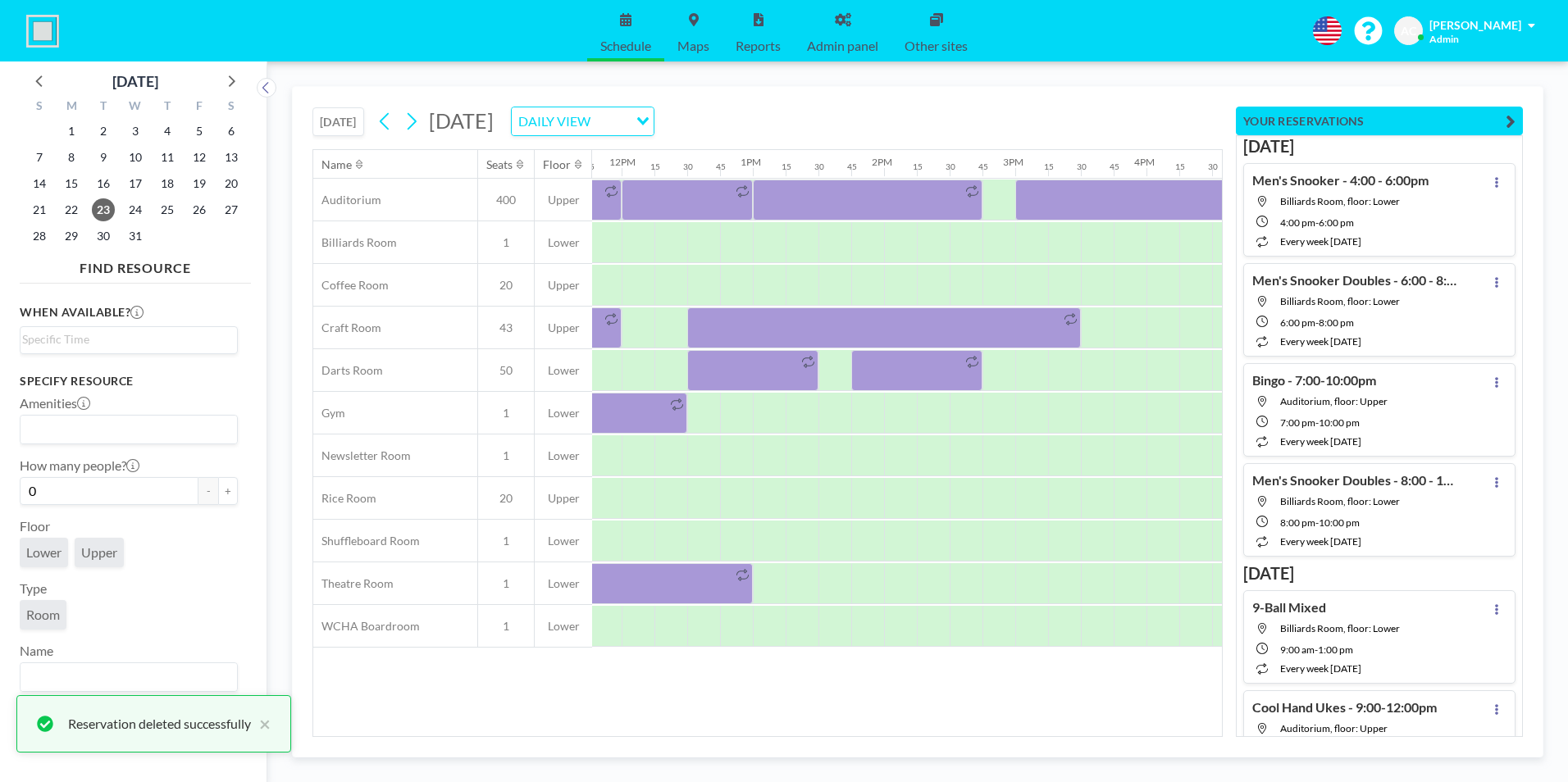
scroll to position [0, 1548]
click at [104, 236] on span "30" at bounding box center [103, 235] width 23 height 23
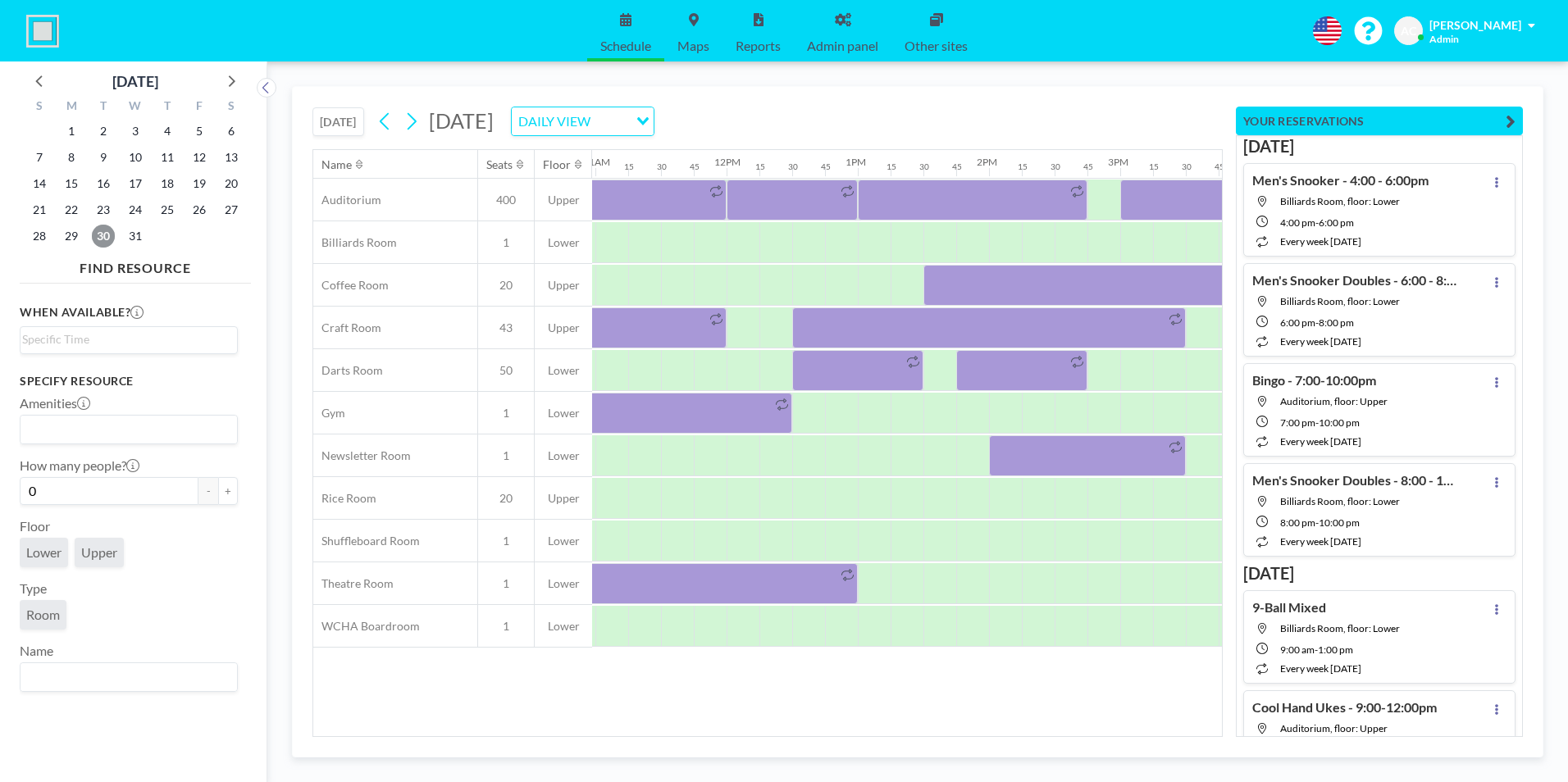
scroll to position [0, 1584]
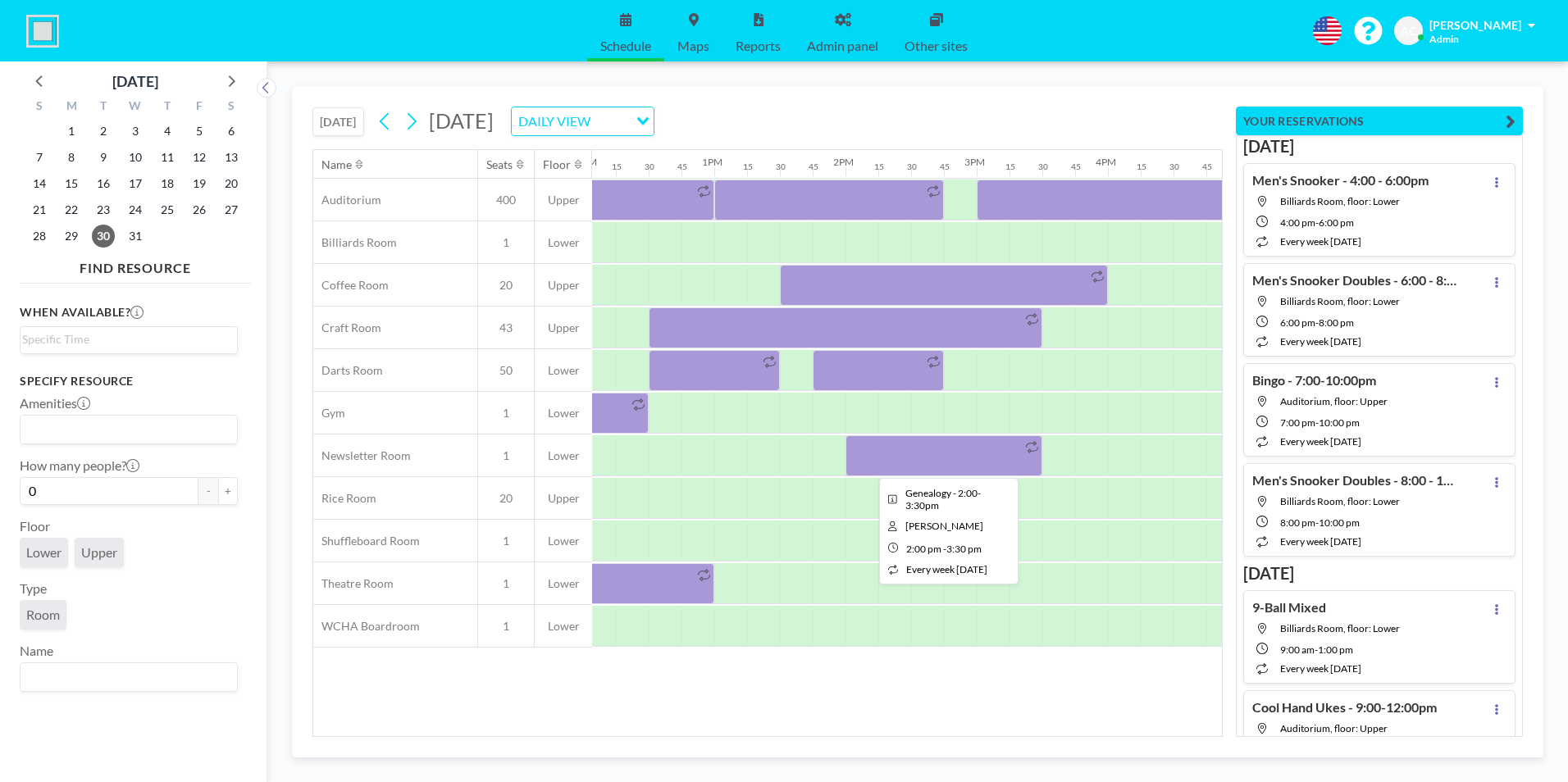
click at [913, 451] on div at bounding box center [943, 456] width 196 height 41
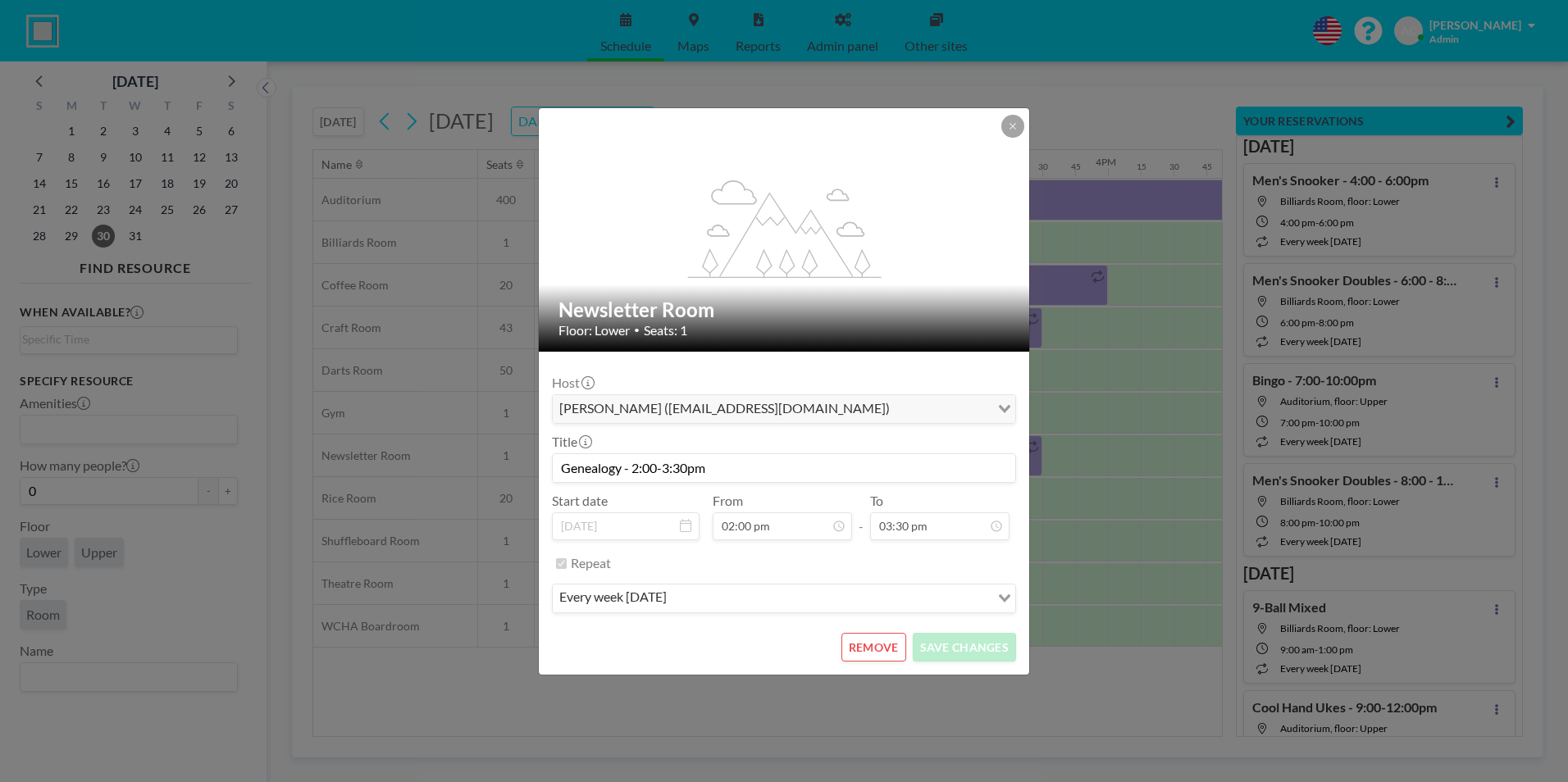
click at [873, 650] on button "REMOVE" at bounding box center [874, 648] width 65 height 29
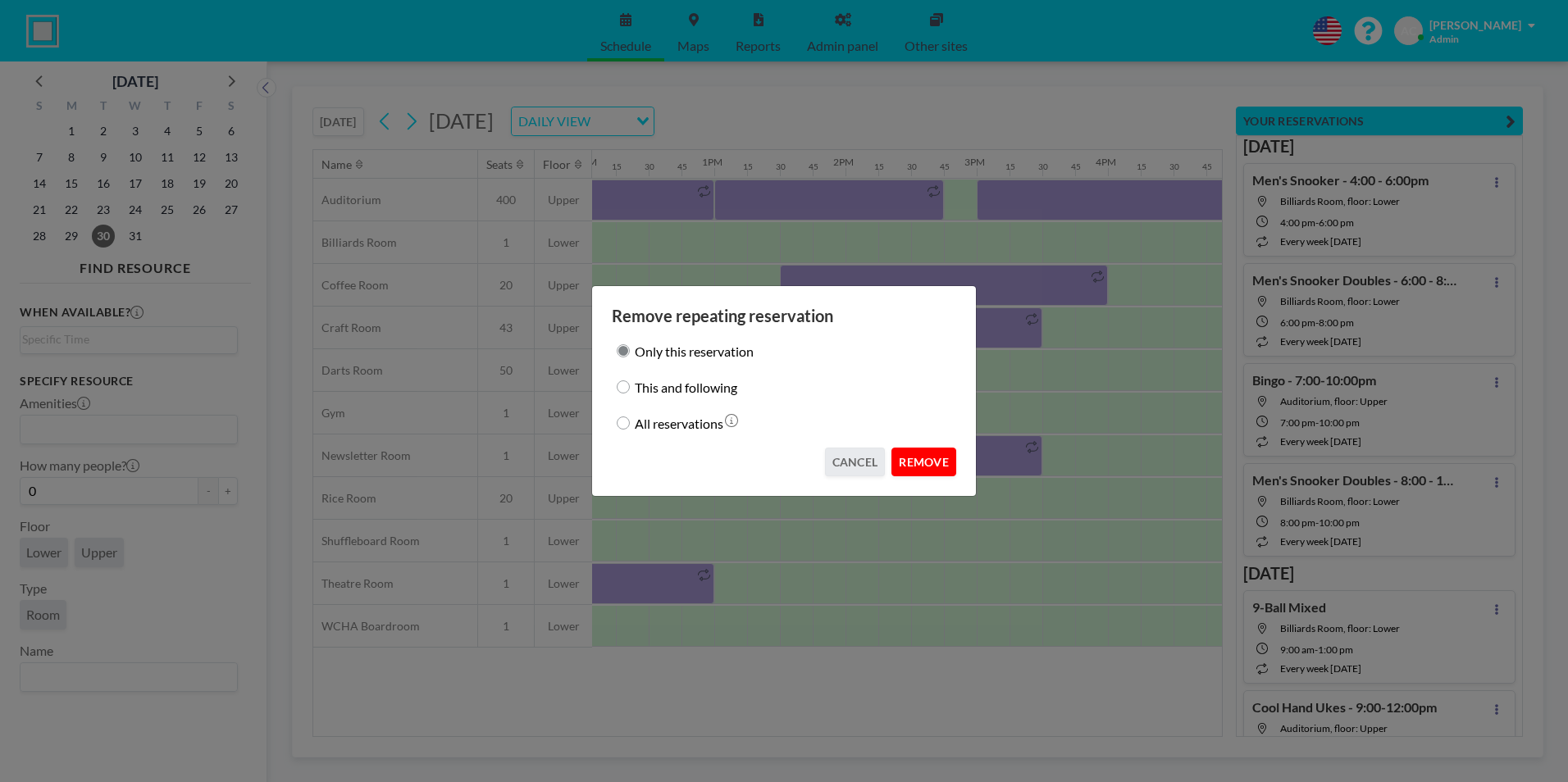
click at [923, 462] on button "REMOVE" at bounding box center [923, 462] width 65 height 29
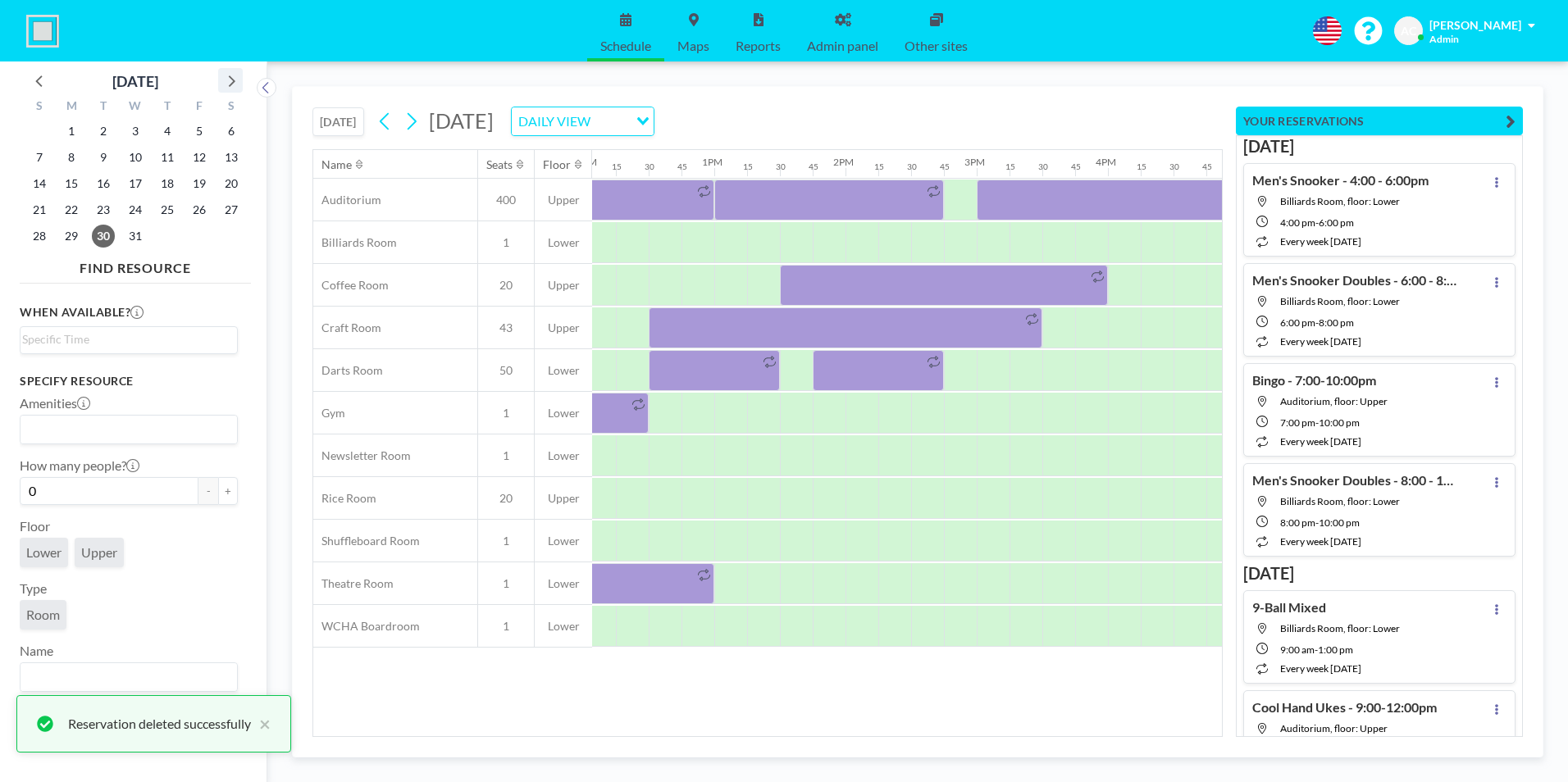
click at [234, 81] on icon at bounding box center [232, 82] width 7 height 12
click at [104, 157] on span "6" at bounding box center [103, 157] width 23 height 23
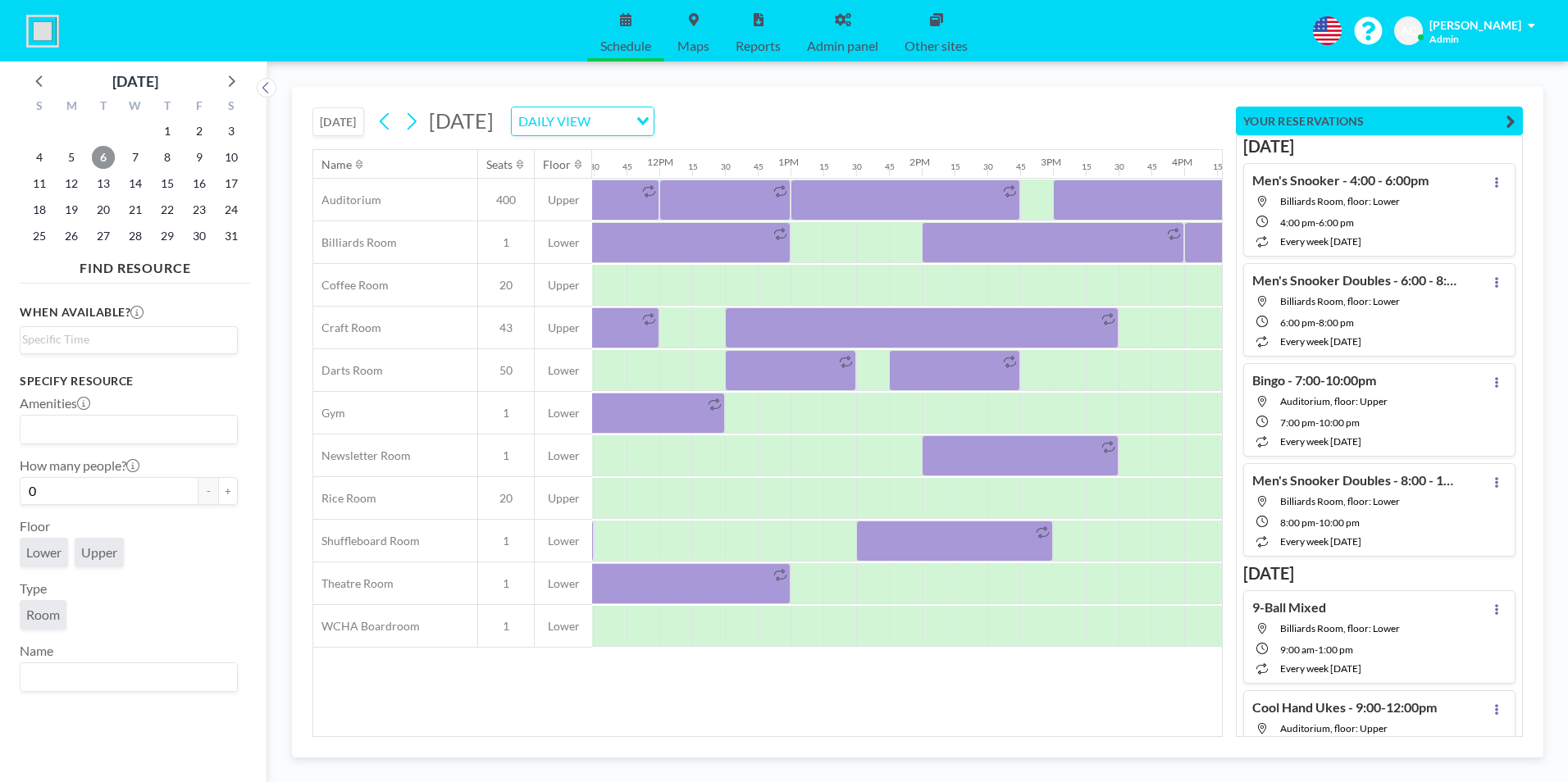
scroll to position [0, 1520]
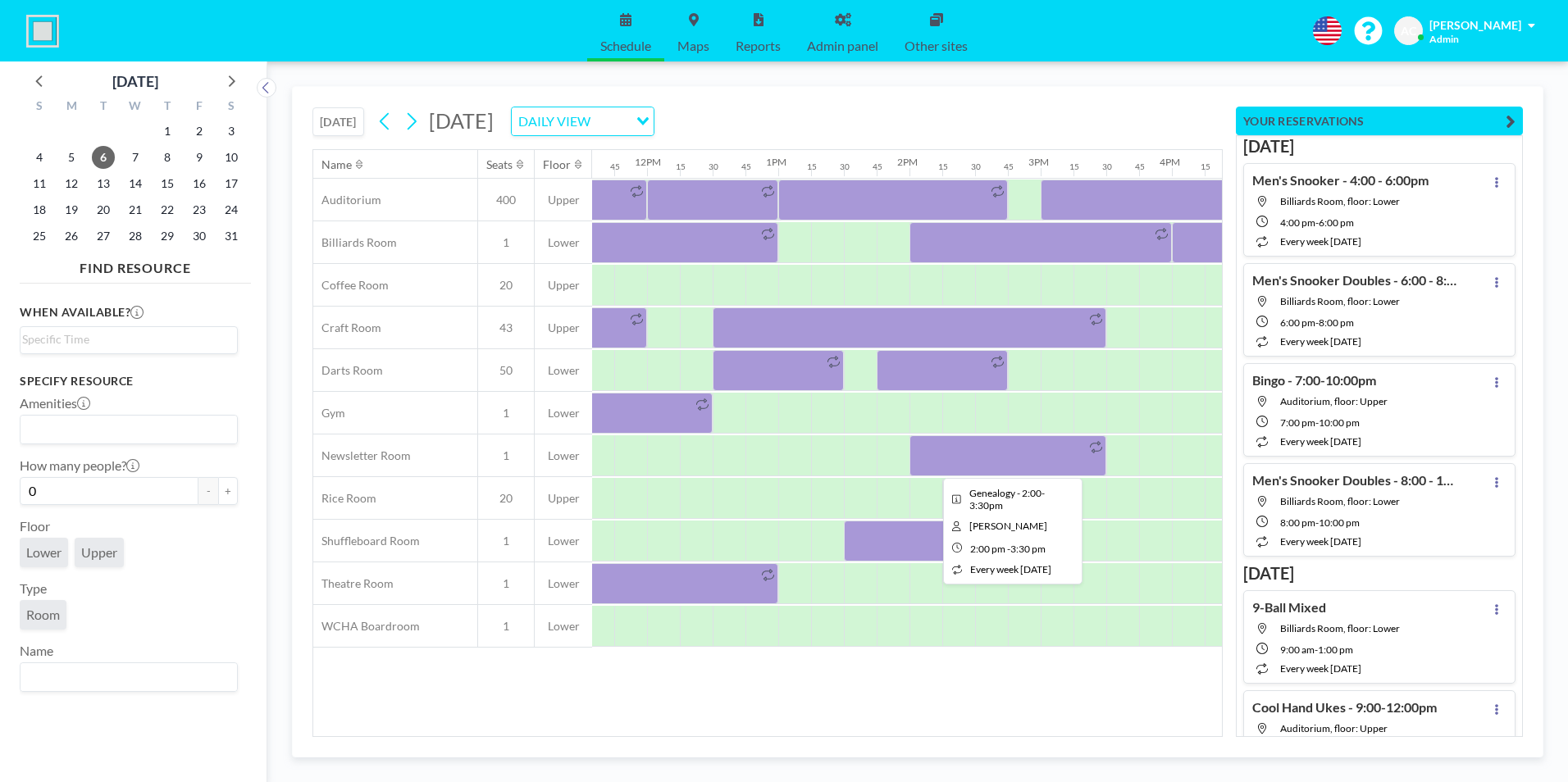
click at [957, 453] on div at bounding box center [1008, 456] width 196 height 41
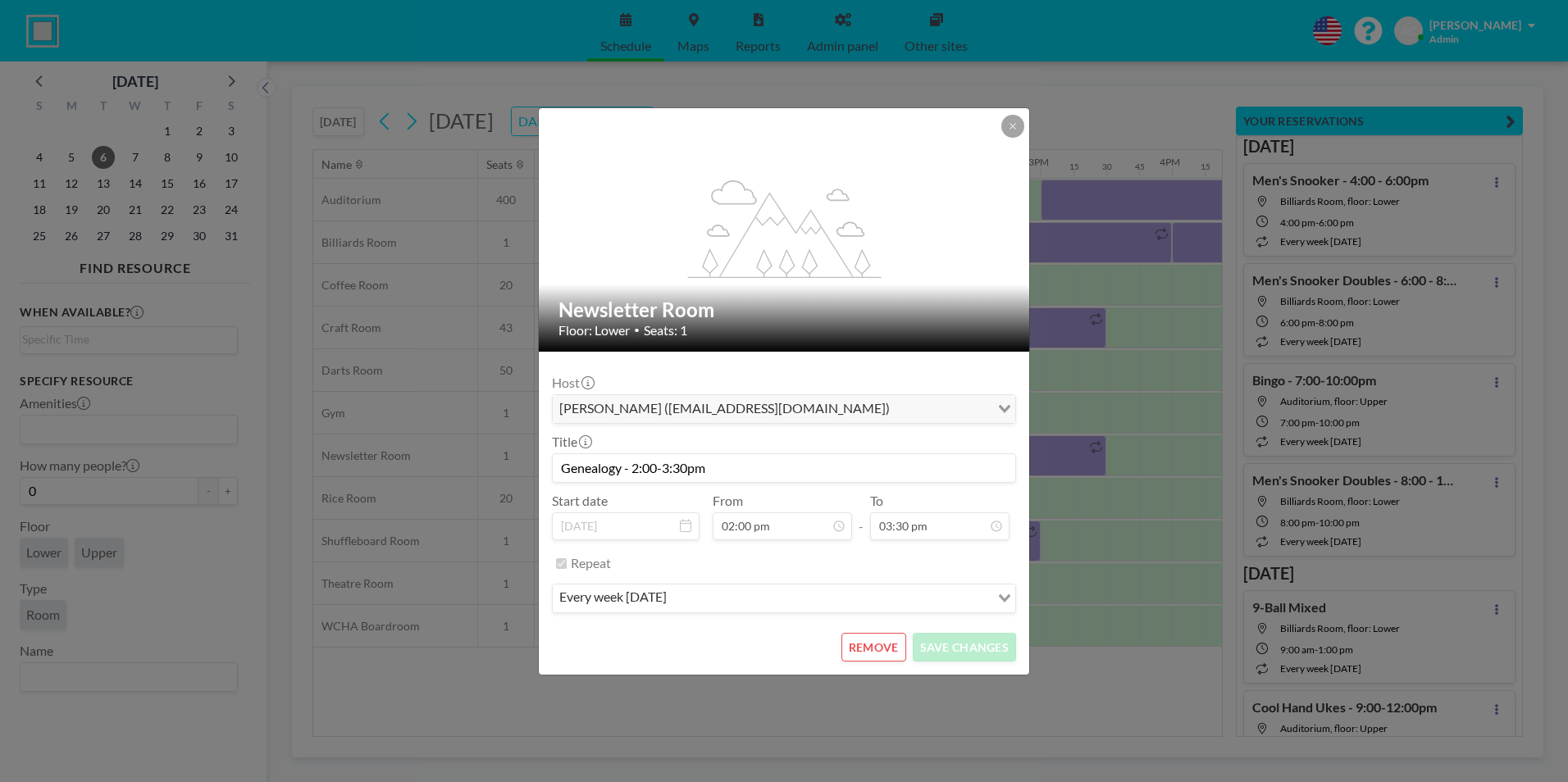
scroll to position [818, 0]
click at [864, 654] on button "REMOVE" at bounding box center [874, 648] width 65 height 29
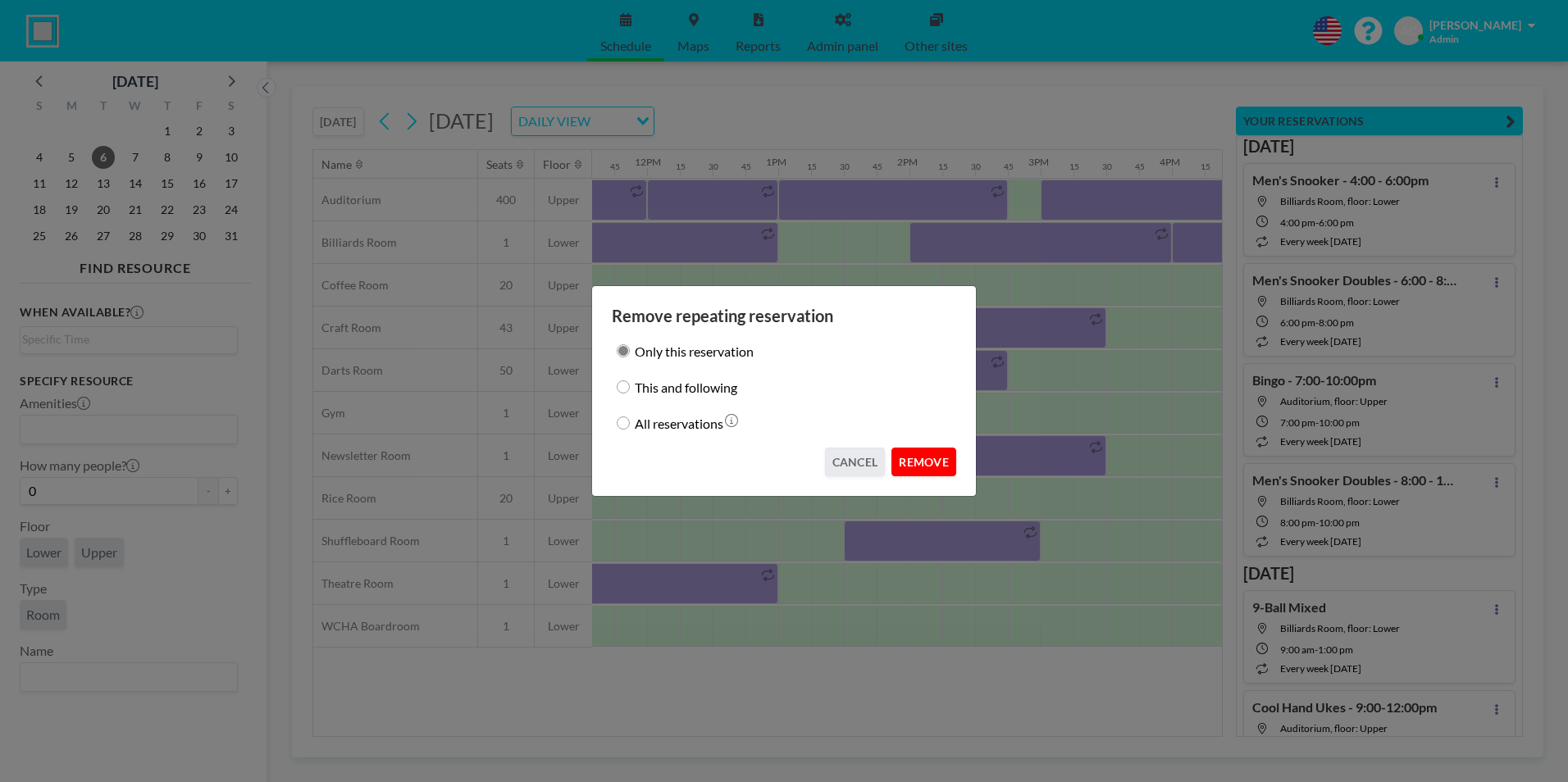
click at [917, 461] on button "REMOVE" at bounding box center [923, 462] width 65 height 29
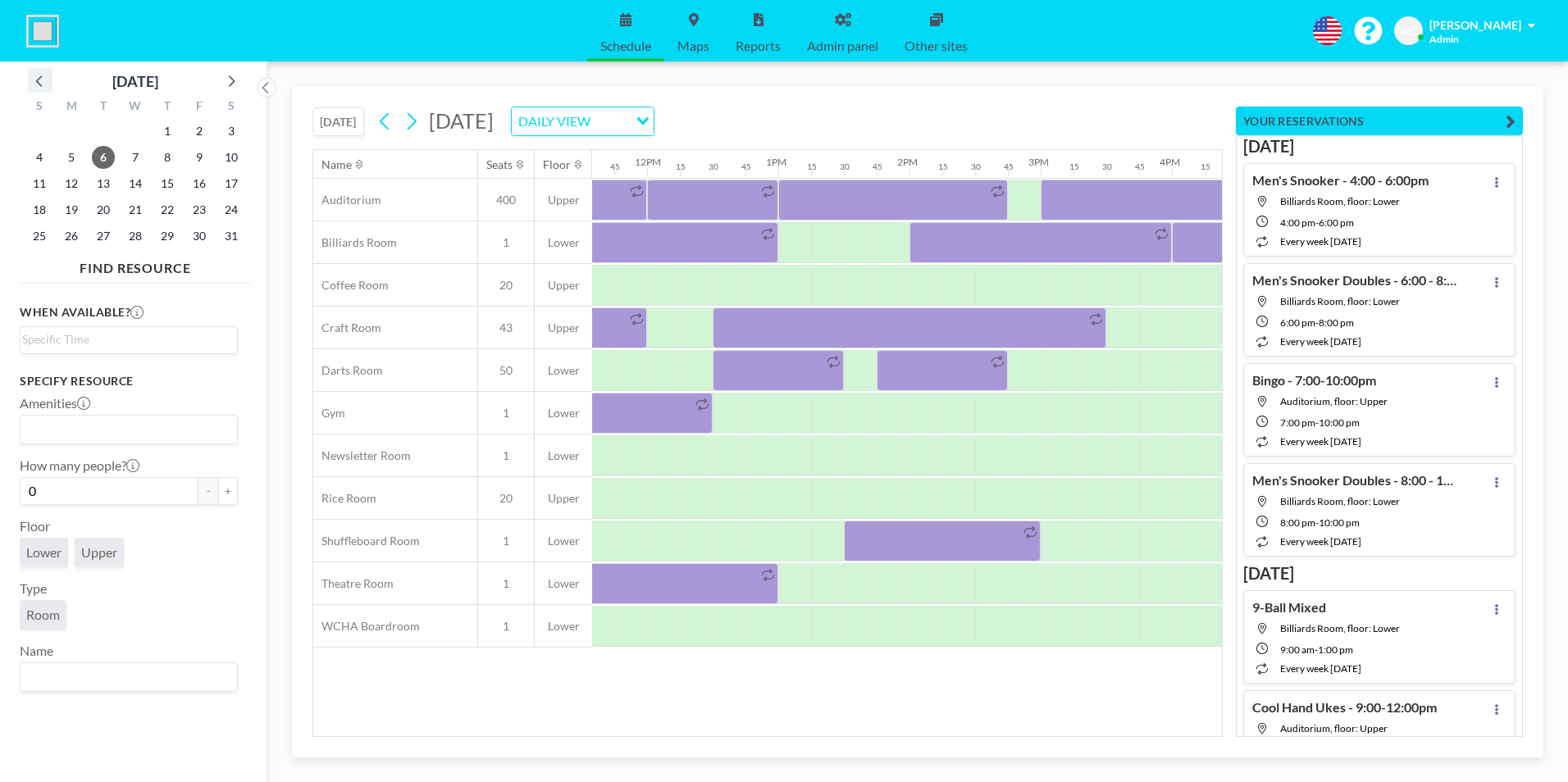
click at [37, 81] on icon at bounding box center [38, 82] width 7 height 12
click at [231, 130] on span "6" at bounding box center [231, 131] width 23 height 23
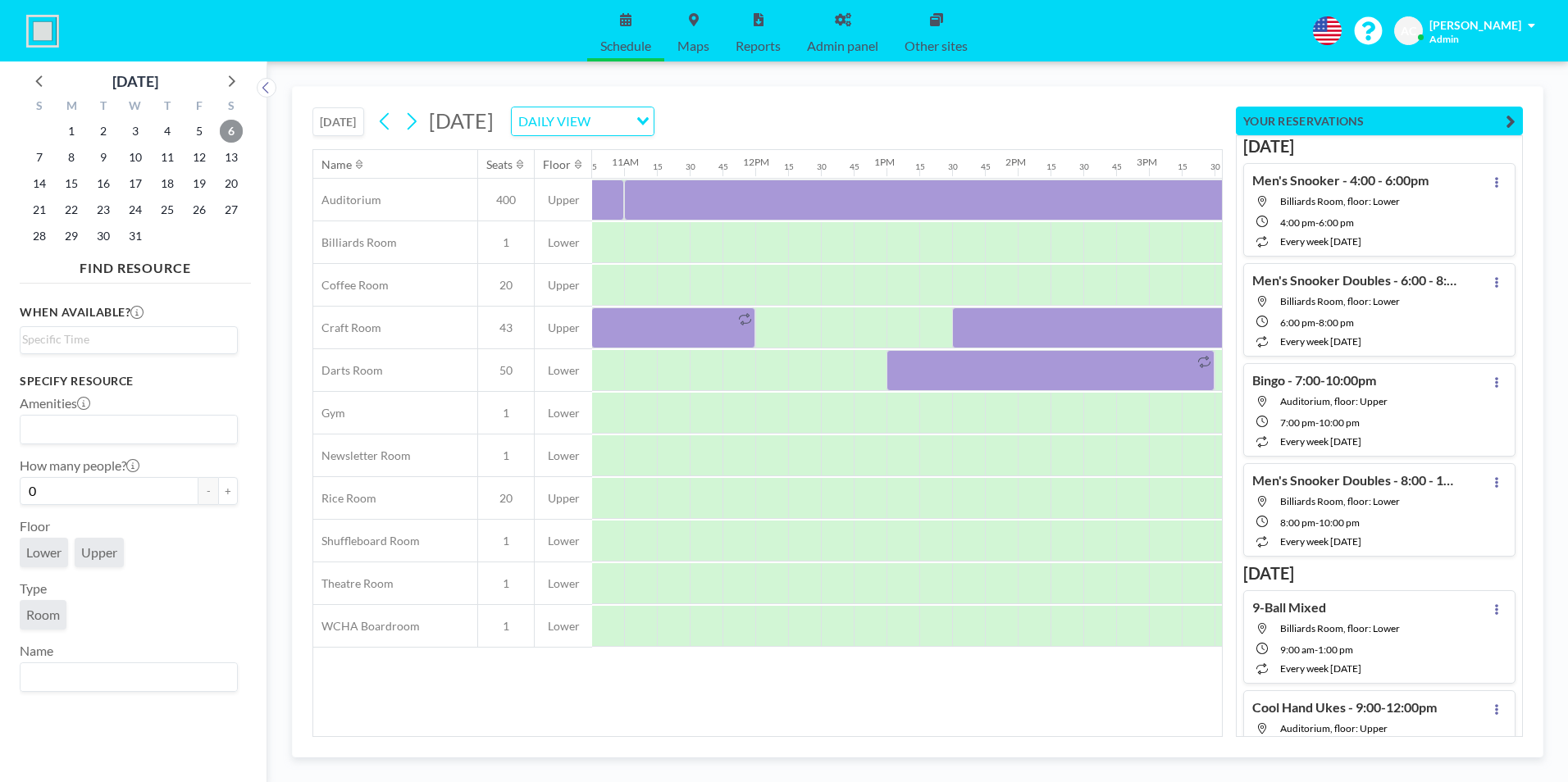
scroll to position [0, 1457]
